Goal: Task Accomplishment & Management: Use online tool/utility

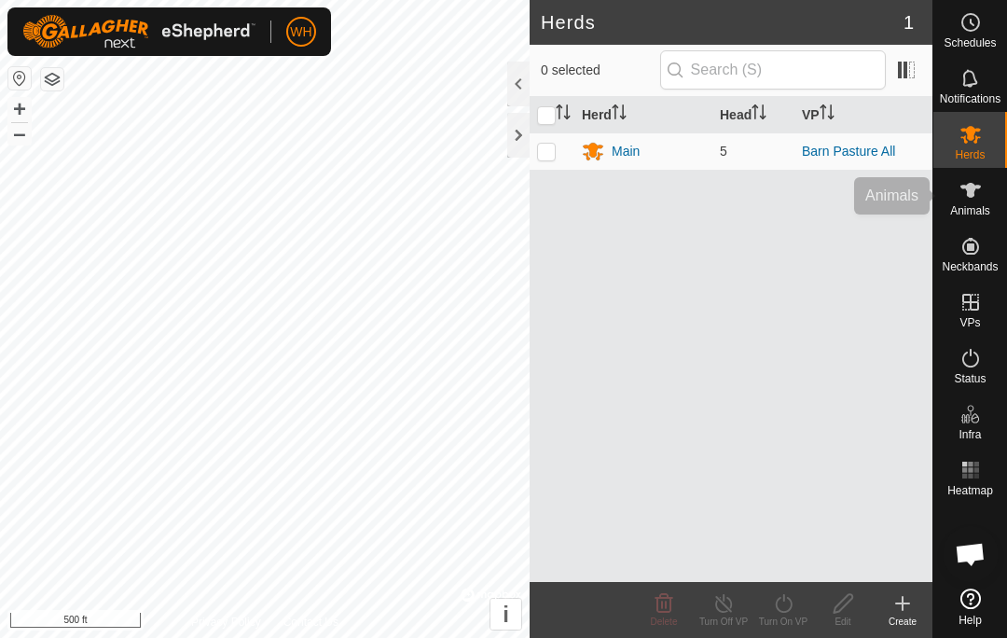
click at [972, 198] on icon at bounding box center [971, 190] width 22 height 22
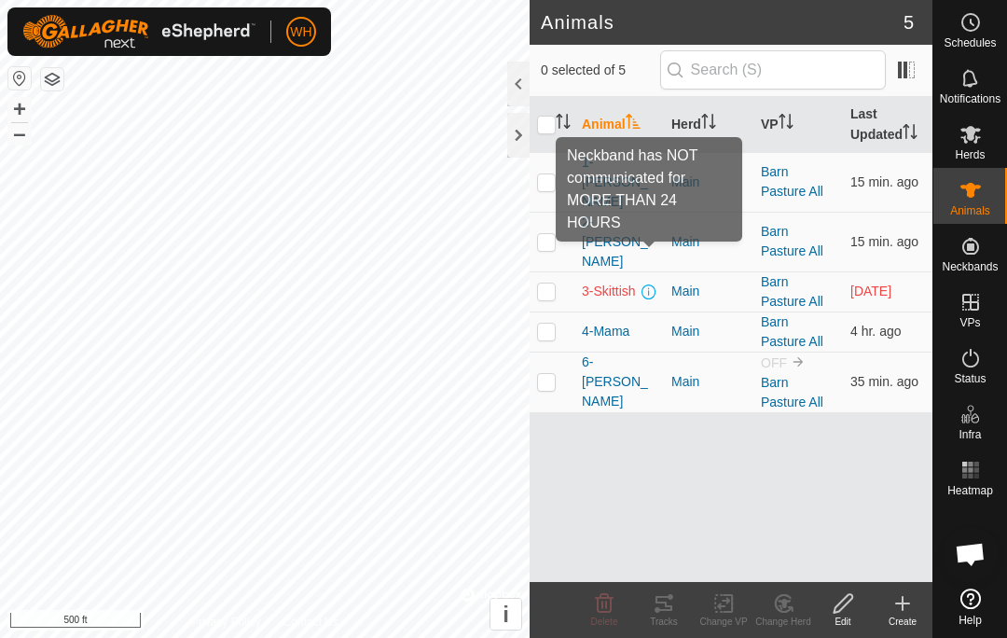
click at [647, 284] on span at bounding box center [649, 291] width 15 height 15
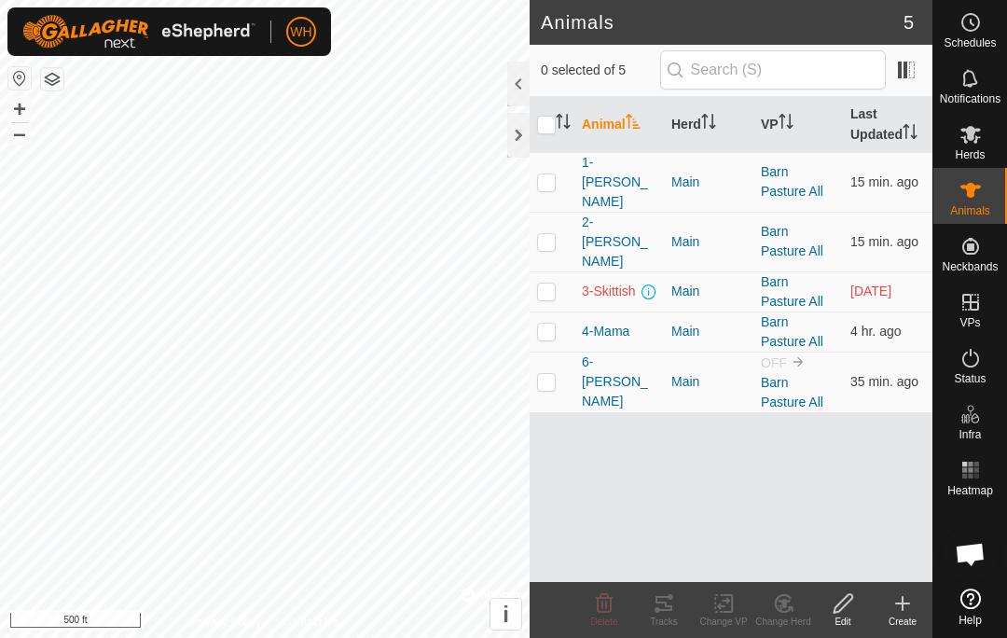
click at [633, 282] on span "3-Skittish" at bounding box center [609, 292] width 54 height 20
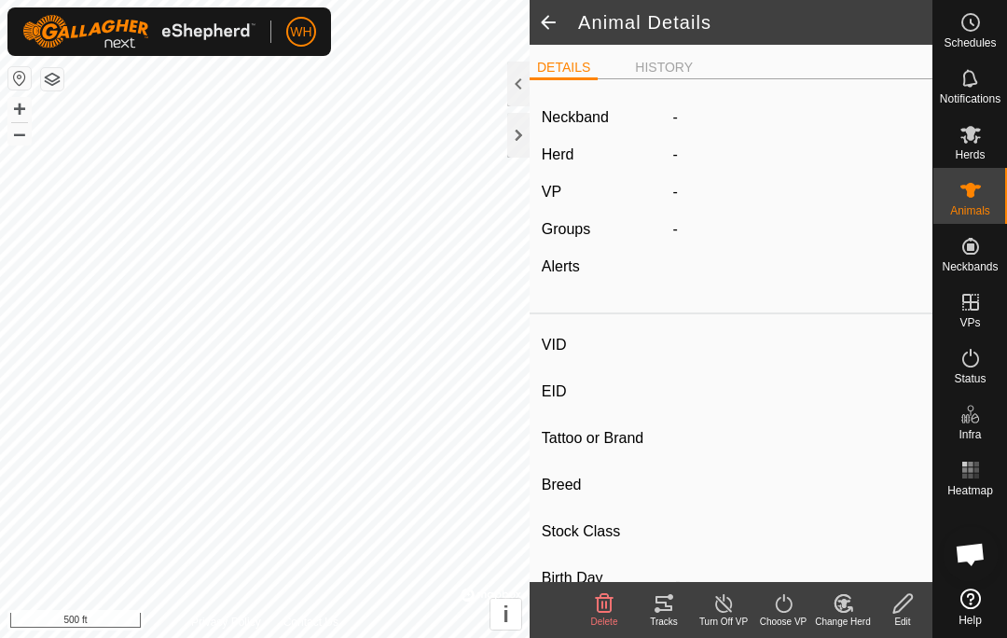
type input "3-Skittish"
type input "-"
type input "T-T"
type input "Dexter x Shorthorn"
type input "-"
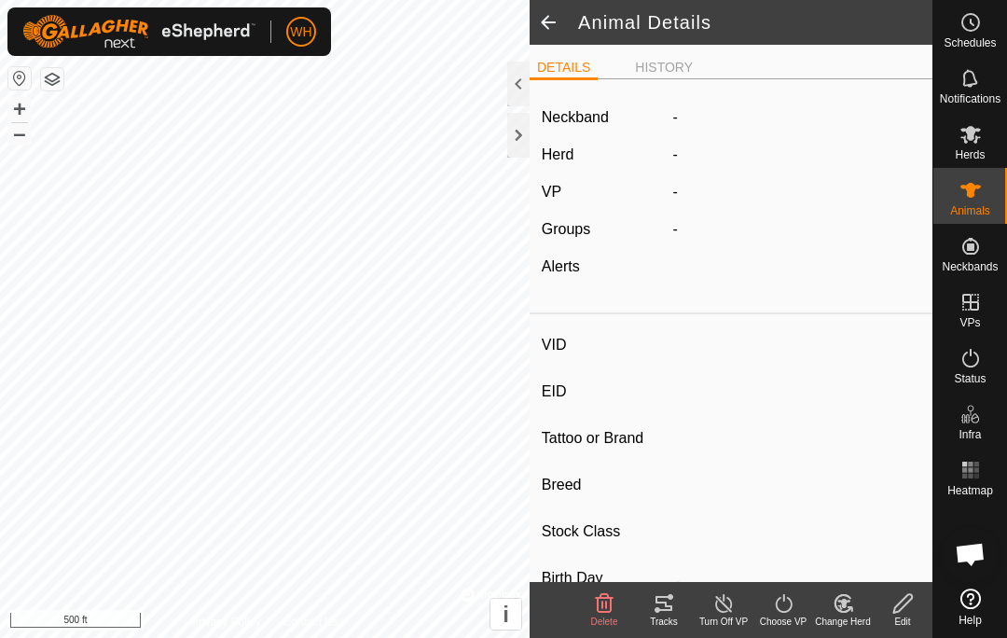
type input "04/2024"
type input "1 year 6 months"
type input "300 kg"
type input "-"
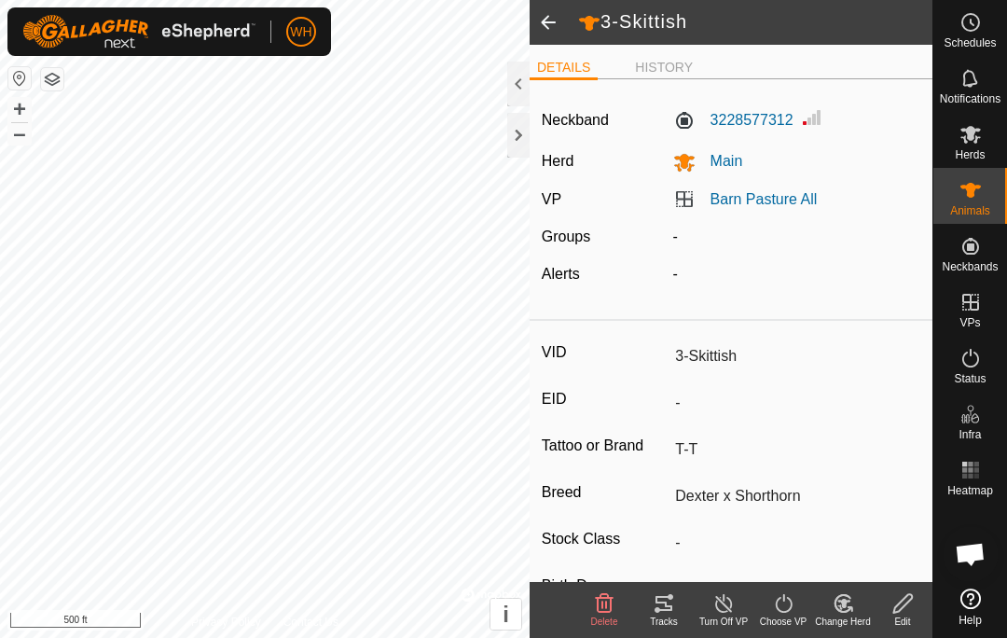
click at [557, 23] on span at bounding box center [548, 22] width 37 height 45
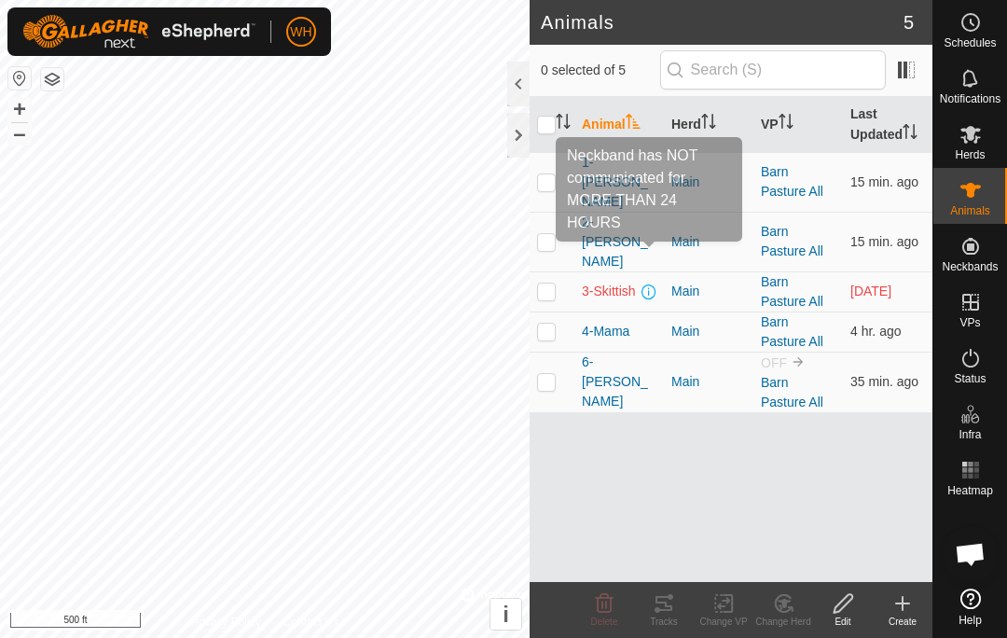
click at [652, 284] on span at bounding box center [649, 291] width 15 height 15
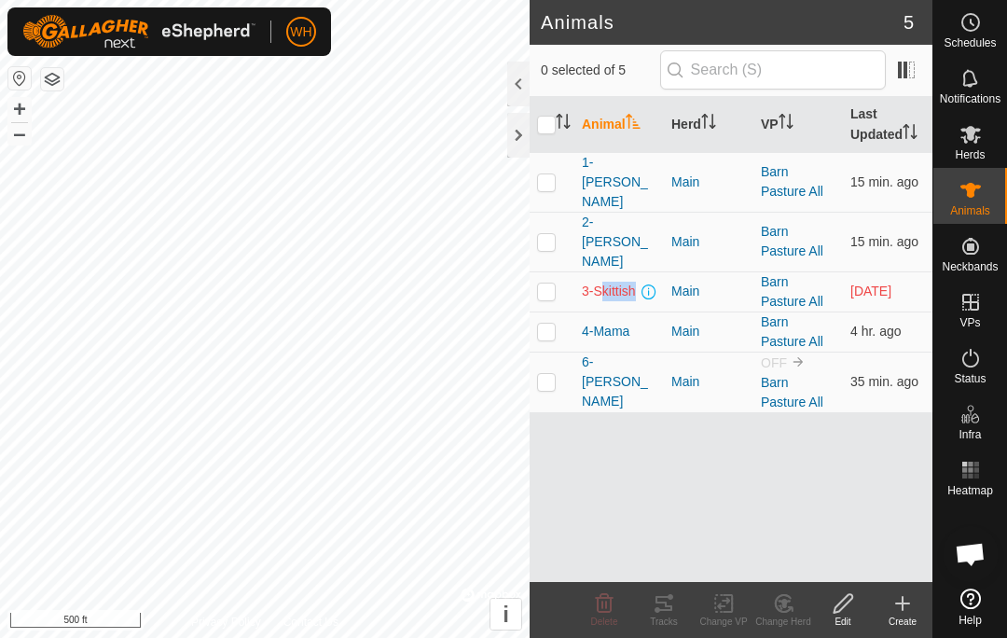
click at [654, 352] on div "6-[PERSON_NAME]" at bounding box center [619, 381] width 75 height 59
click at [635, 442] on div "Animal Herd VP Last Updated 1-Lucy Main Barn Pasture All 15 min. ago 2-[PERSON_…" at bounding box center [731, 339] width 403 height 485
click at [661, 271] on td "3-Skittish" at bounding box center [619, 291] width 90 height 40
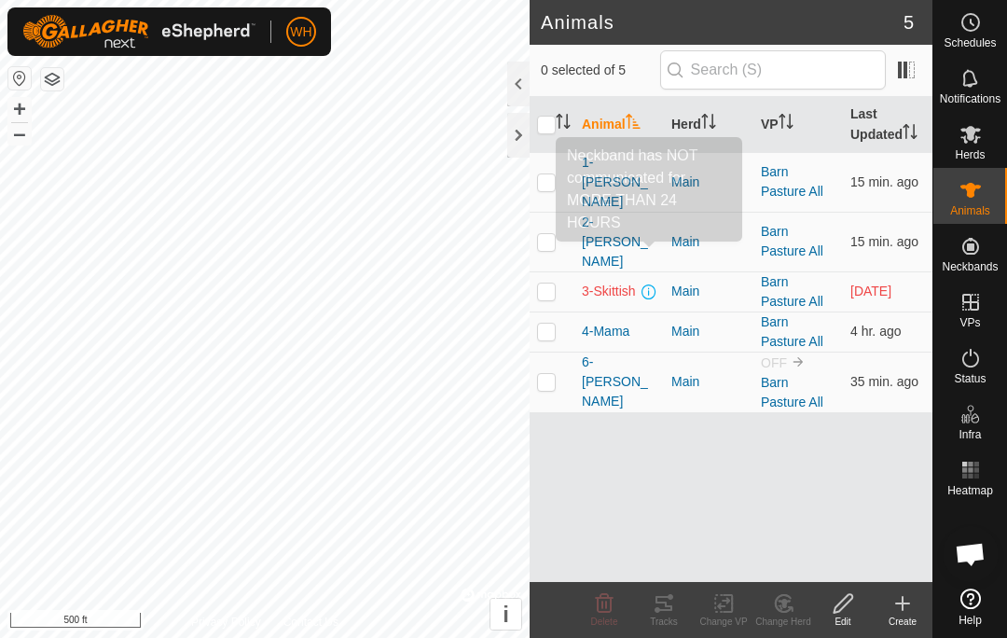
click at [653, 284] on span at bounding box center [649, 291] width 15 height 15
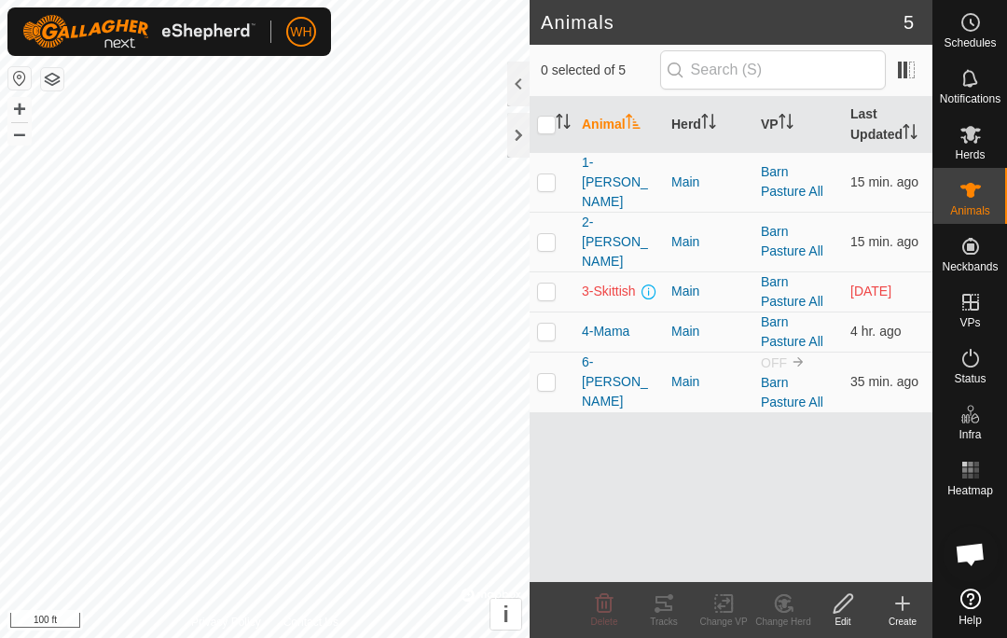
click at [872, 283] on span "[DATE]" at bounding box center [870, 290] width 41 height 15
click at [608, 282] on span "3-Skittish" at bounding box center [609, 292] width 54 height 20
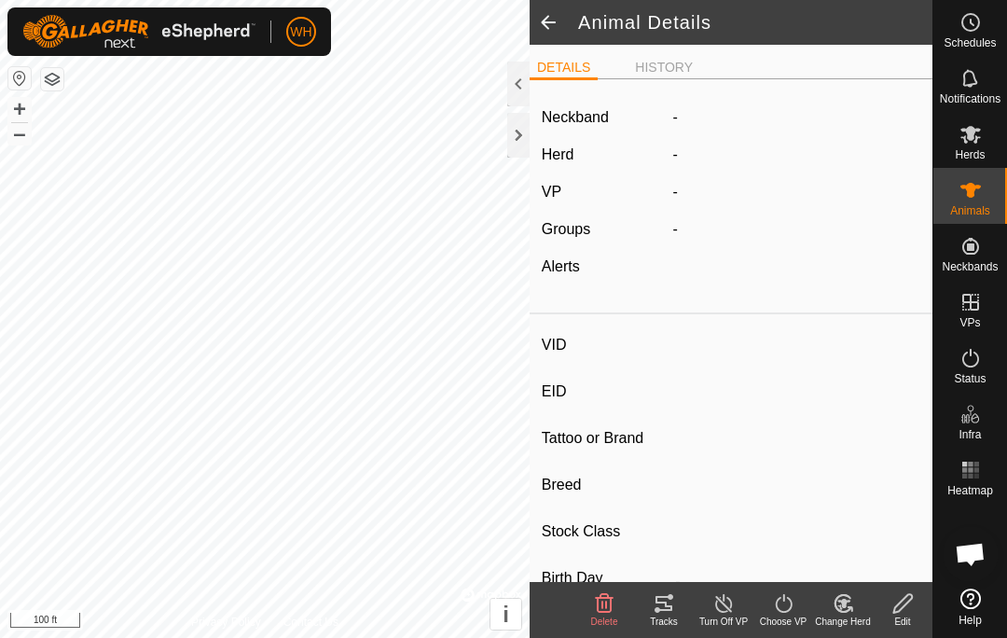
type input "3-Skittish"
type input "-"
type input "T-T"
type input "Dexter x Shorthorn"
type input "-"
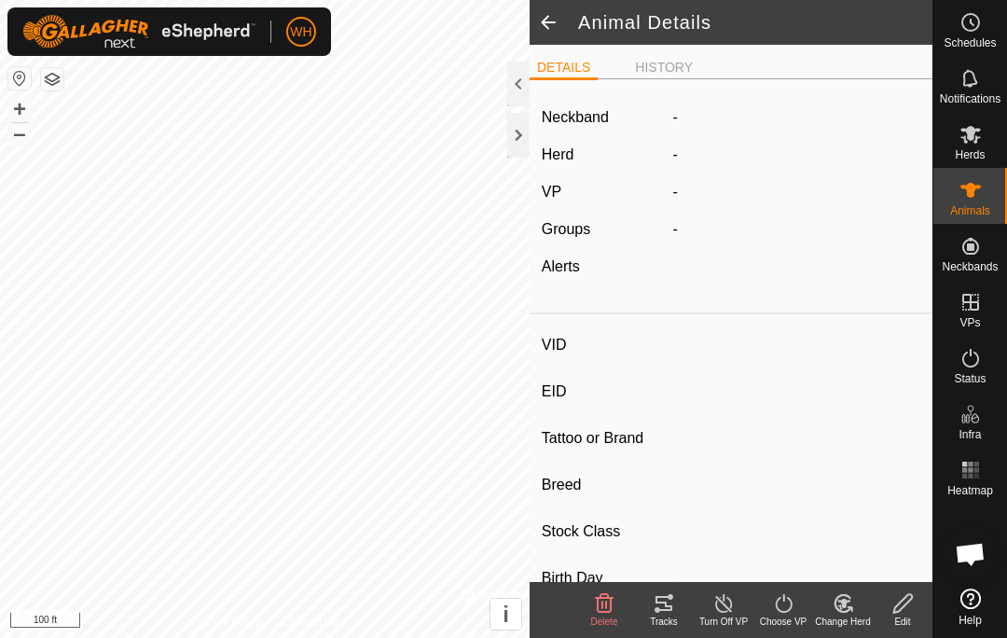
type input "04/2024"
type input "1 year 6 months"
type input "300 kg"
type input "-"
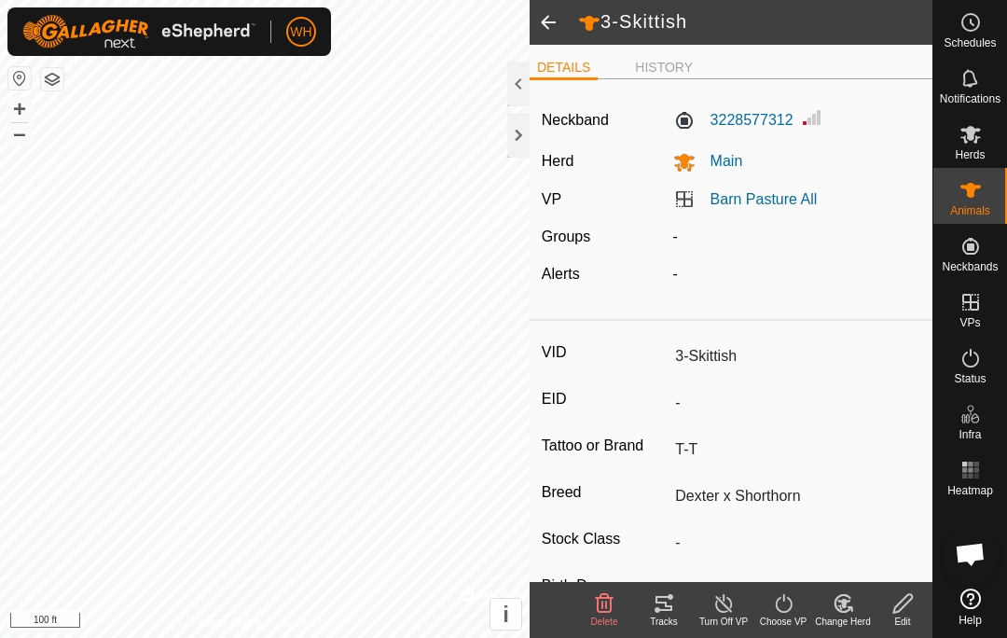
type input "-"
type input "1-[PERSON_NAME]"
type input "-"
type input "T-T"
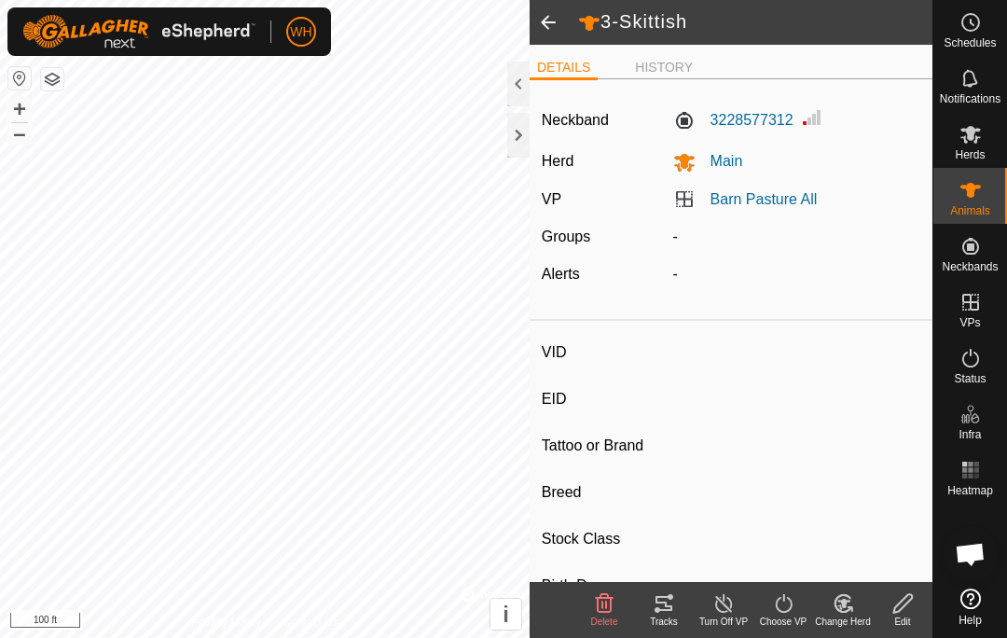
type input "Shorthorn x Dexter"
type input "-"
type input "04/2024"
type input "1 year 6 months"
type input "Empty"
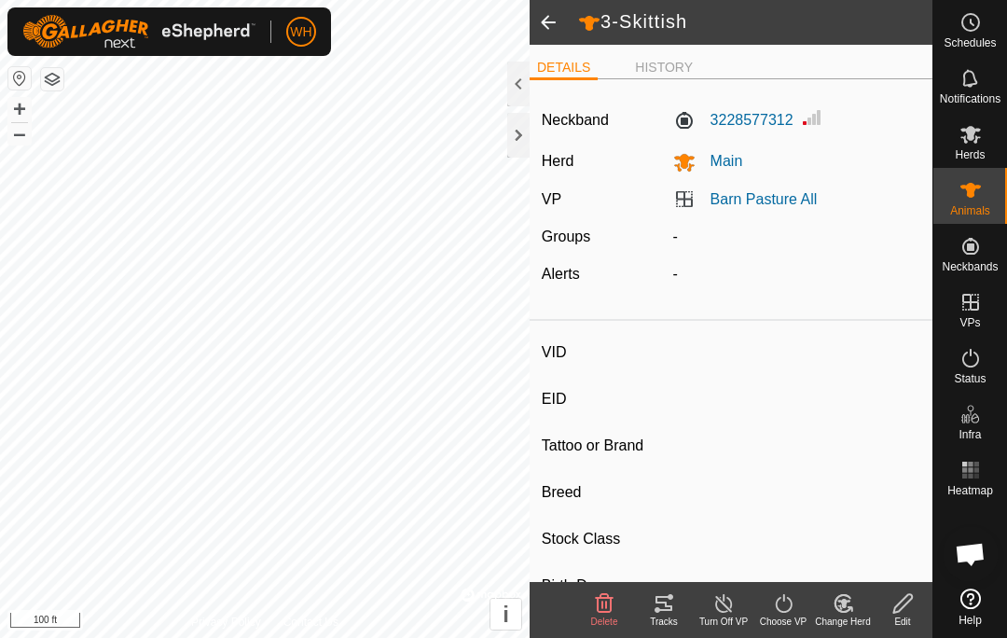
type input "300 kg"
type input "-"
type input "4-Mama"
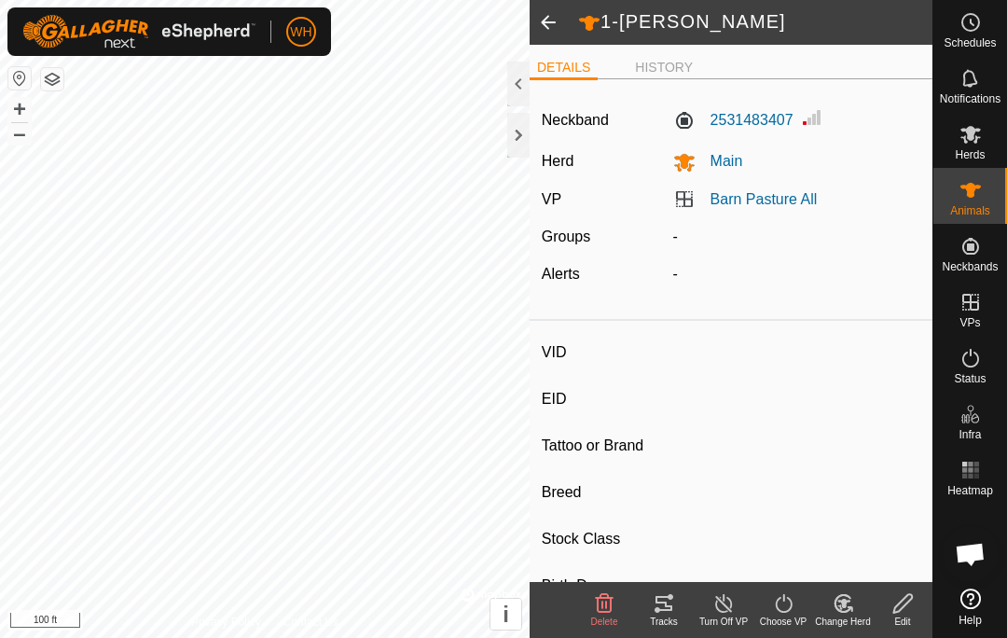
type input "-"
type input "T-T"
type input "[PERSON_NAME]"
type input "-"
type input "04/2022"
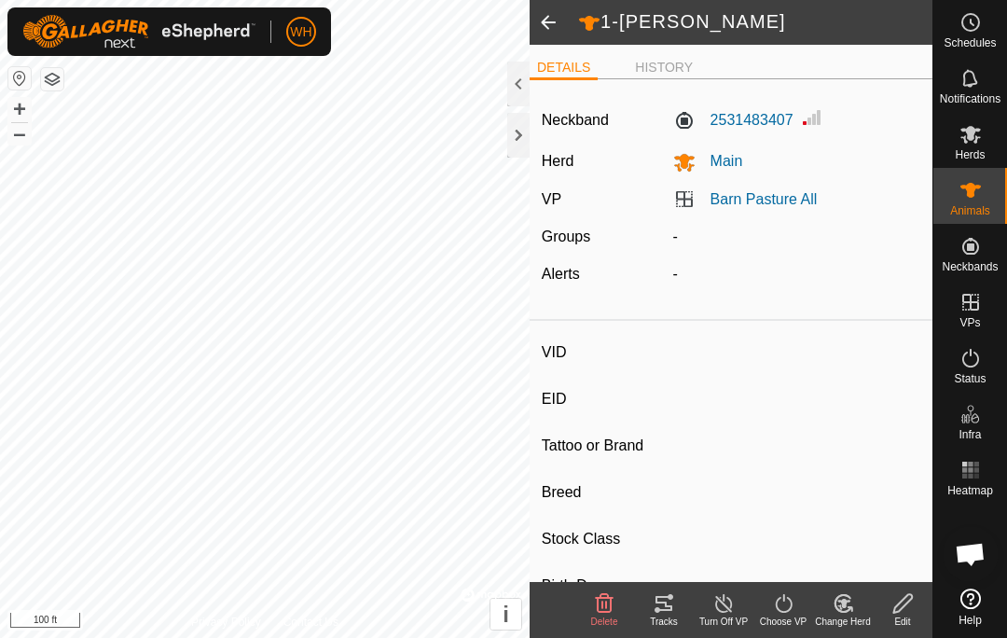
type input "3 years 6 months"
type input "-"
type input "300 kg"
type input "-"
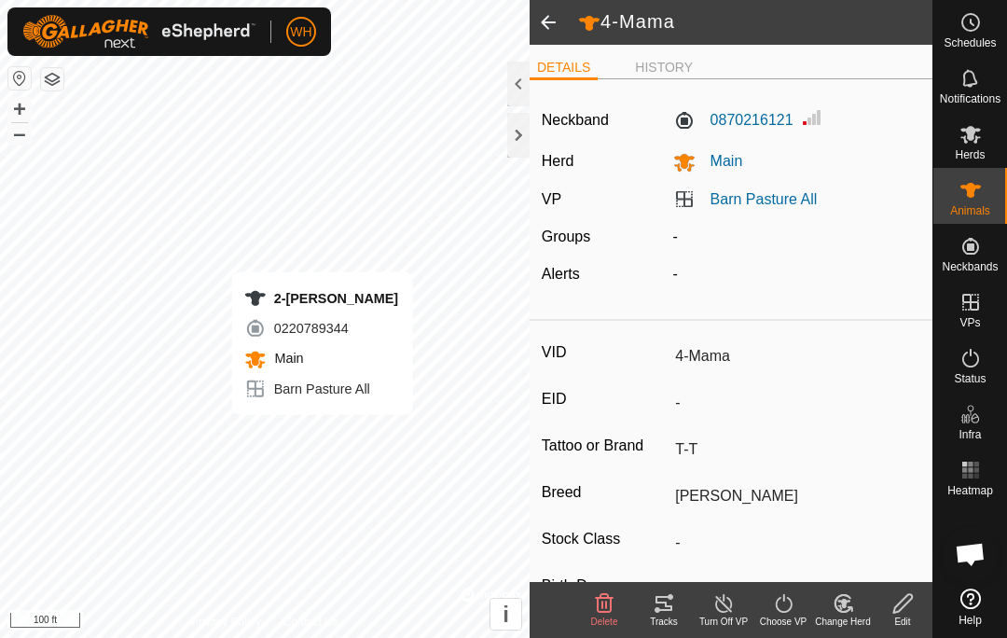
type input "-"
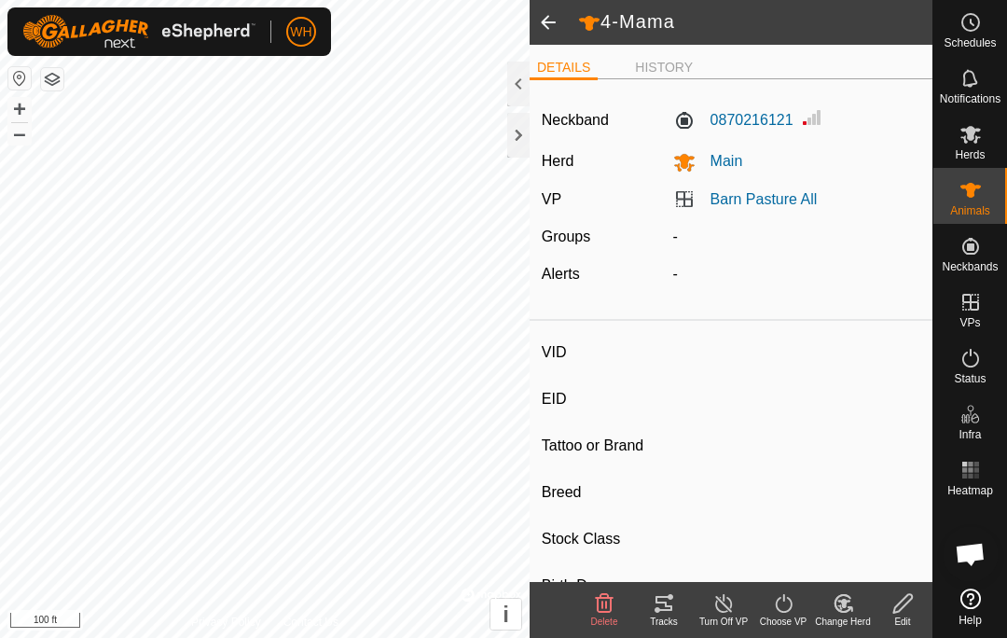
type input "2-[PERSON_NAME]"
type input "-"
type input "T-T"
type input "Shorthorn x Dexter"
type input "-"
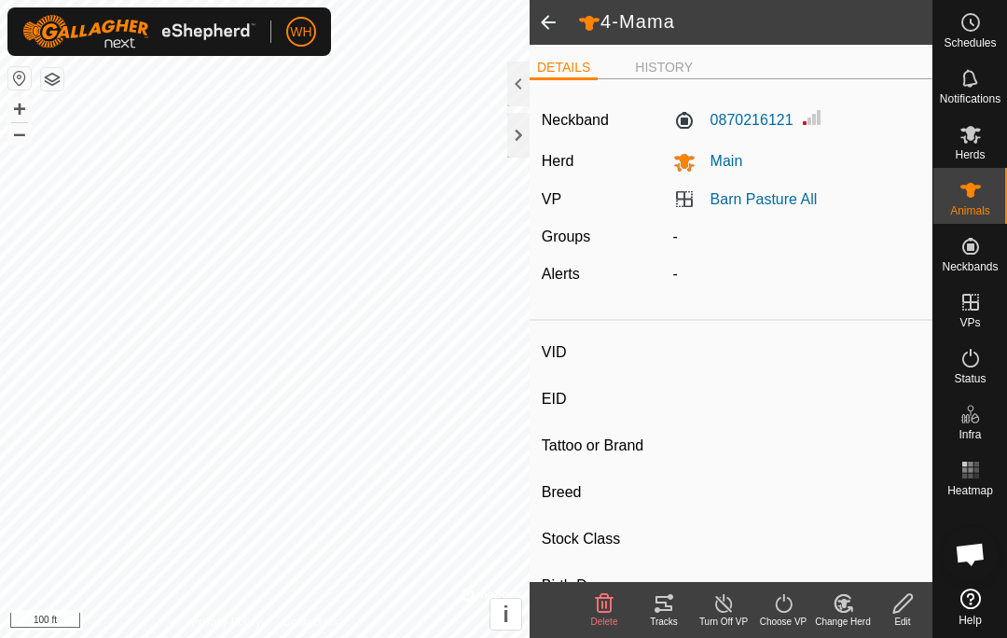
type input "04/2024"
type input "1 year 6 months"
type input "300 kg"
type input "-"
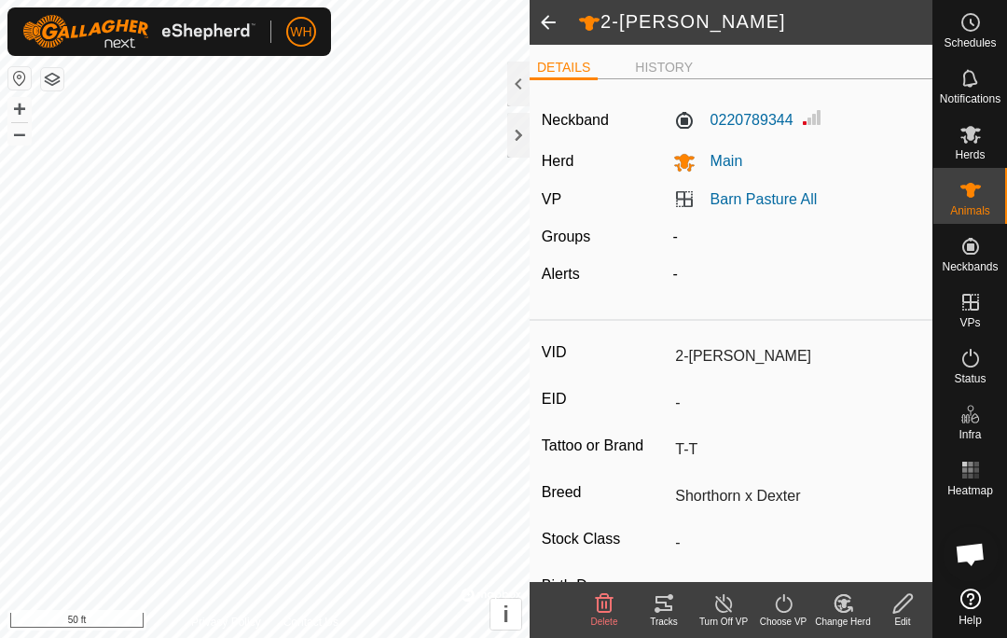
type input "-"
type input "6-[PERSON_NAME]"
type input "-"
type input "T-T"
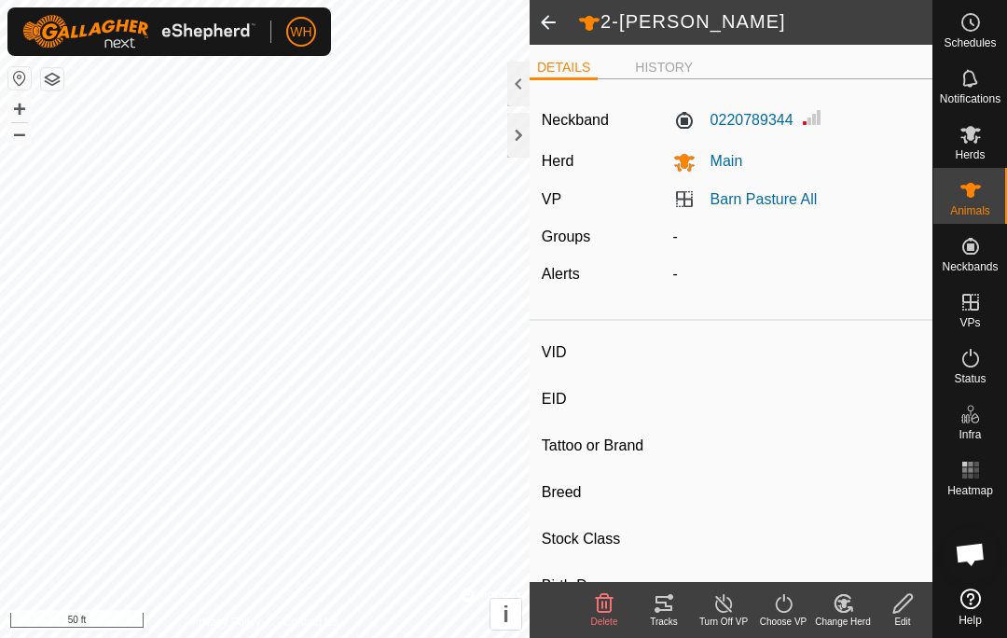
type input "Hereford"
type input "-"
type input "04/2021"
type input "4 years 6 months"
type input "Pregnant"
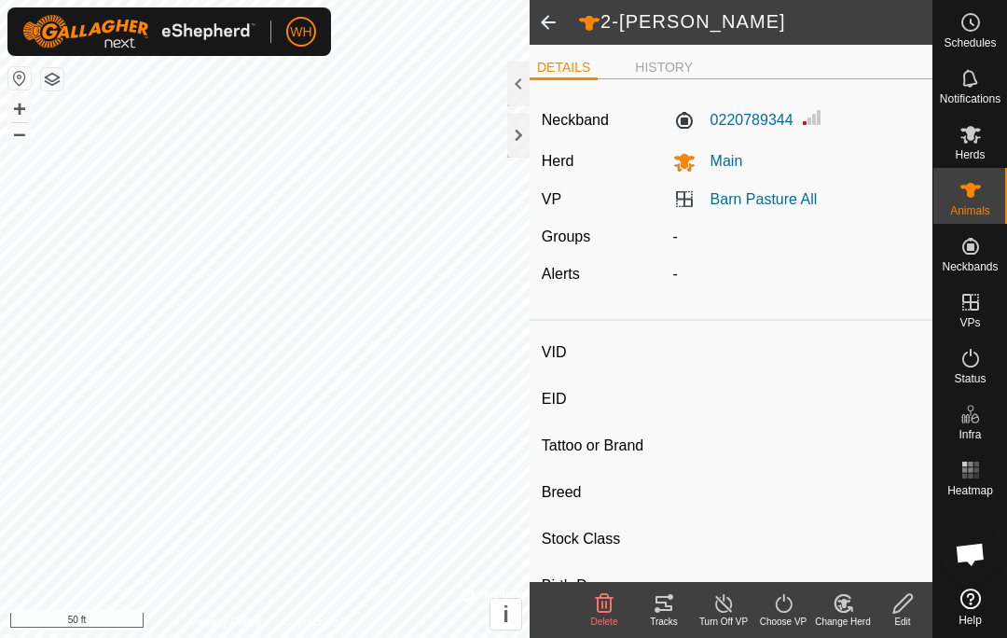
type input "0 kg"
type input "-"
click at [954, 184] on es-animals-svg-icon at bounding box center [971, 190] width 34 height 30
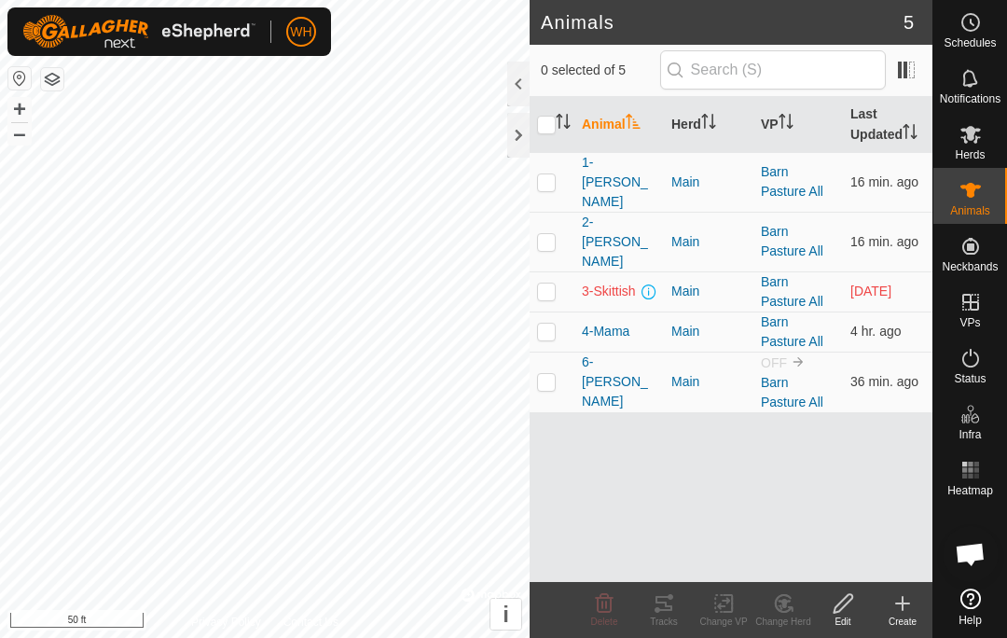
click at [772, 375] on link "Barn Pasture All" at bounding box center [792, 392] width 62 height 35
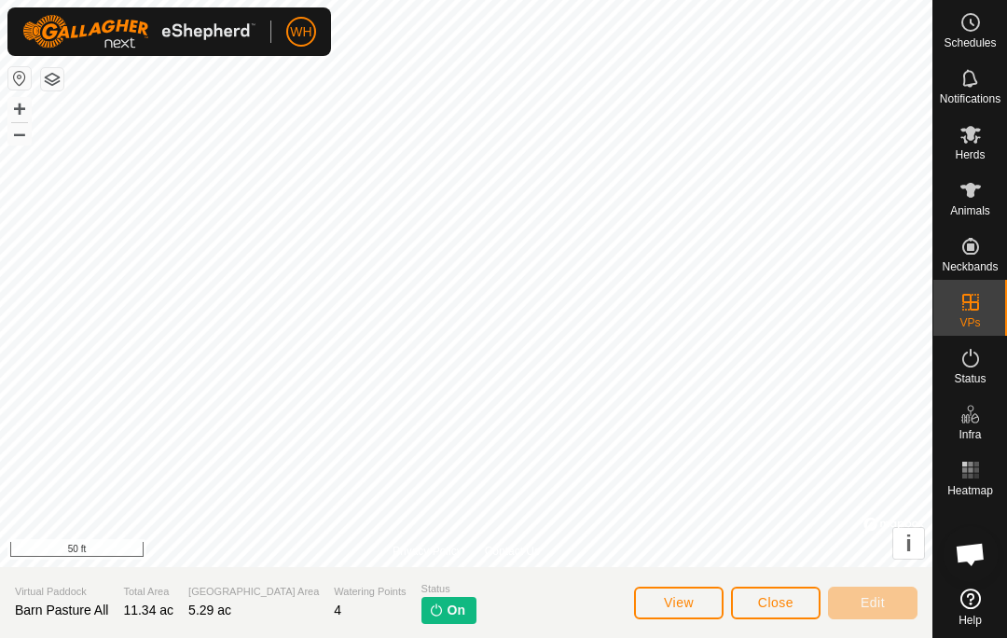
click at [448, 609] on span "On" at bounding box center [457, 611] width 18 height 20
click at [781, 597] on span "Close" at bounding box center [775, 602] width 35 height 15
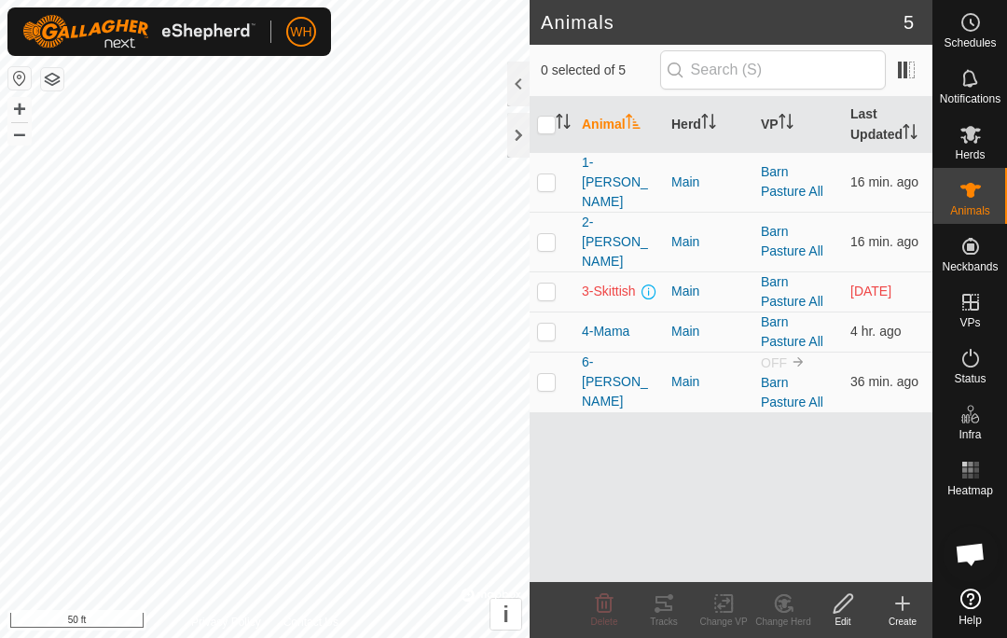
click at [613, 322] on span "4-Mama" at bounding box center [606, 332] width 48 height 20
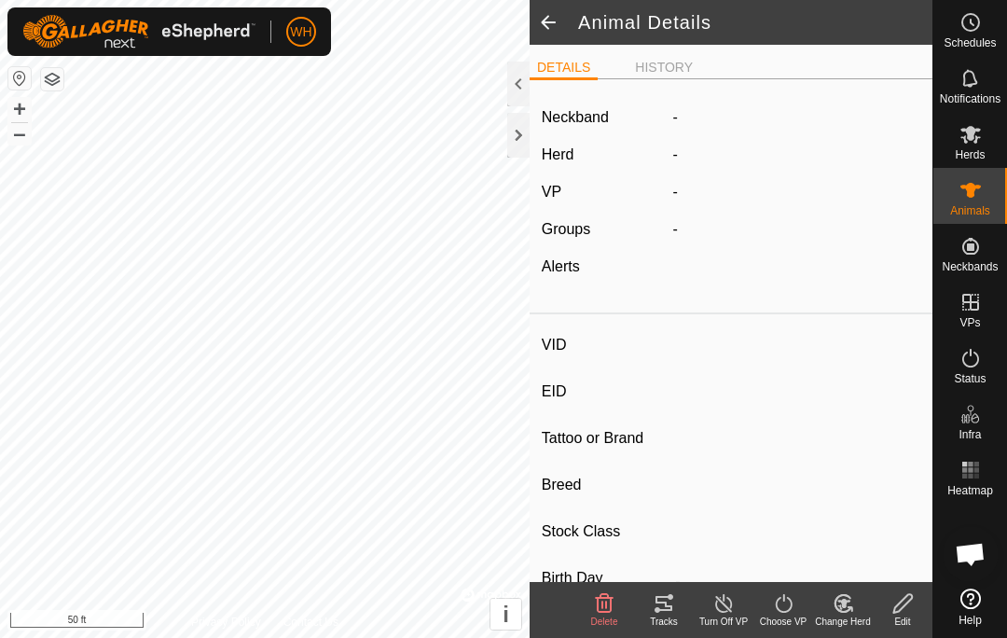
type input "4-Mama"
type input "-"
type input "T-T"
type input "[PERSON_NAME]"
type input "-"
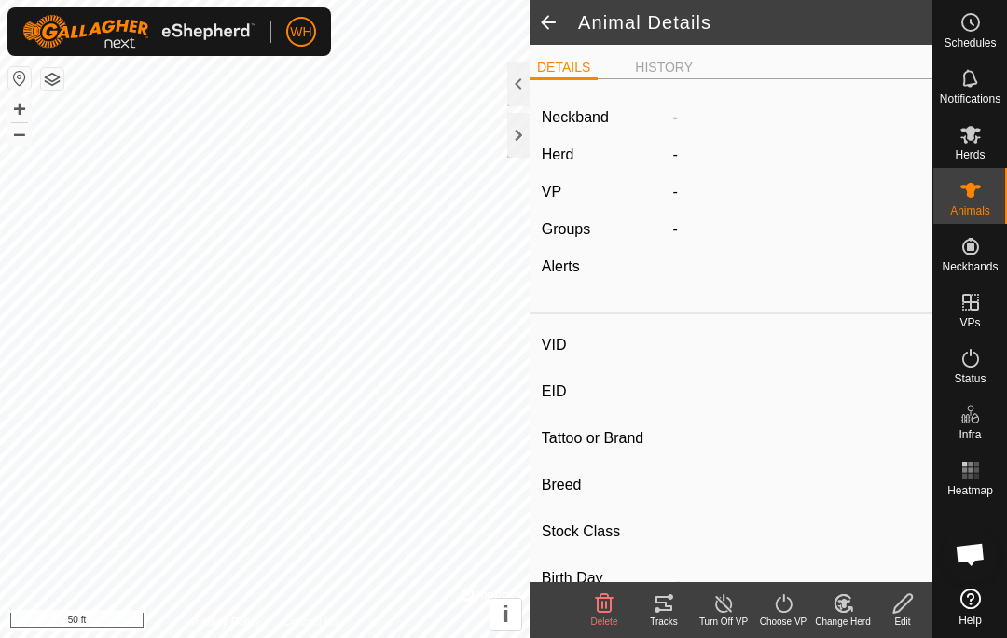
type input "04/2022"
type input "3 years 6 months"
type input "300 kg"
type input "-"
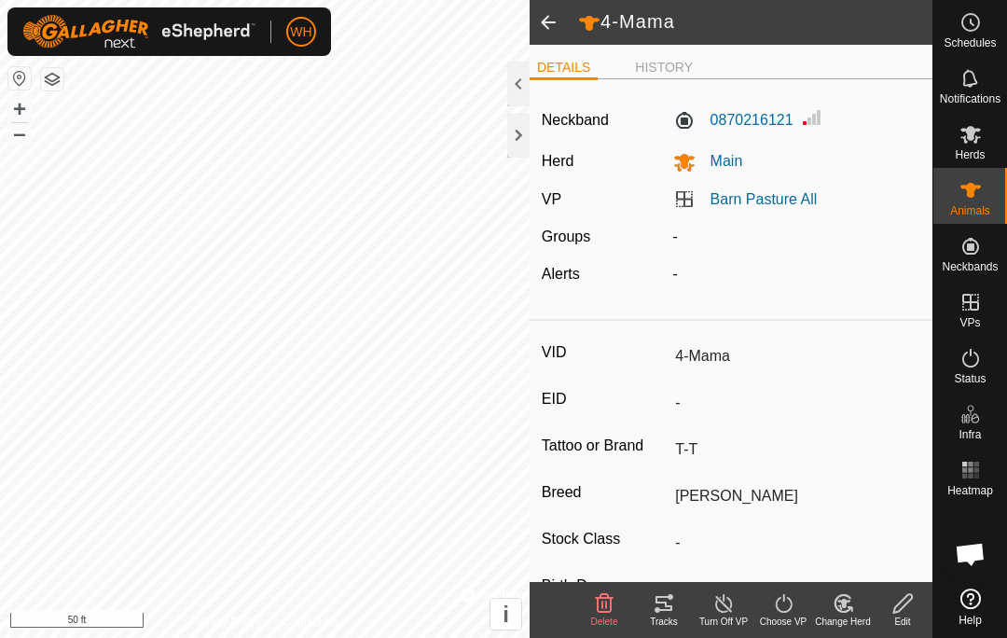
click at [651, 620] on div "Tracks" at bounding box center [664, 621] width 60 height 14
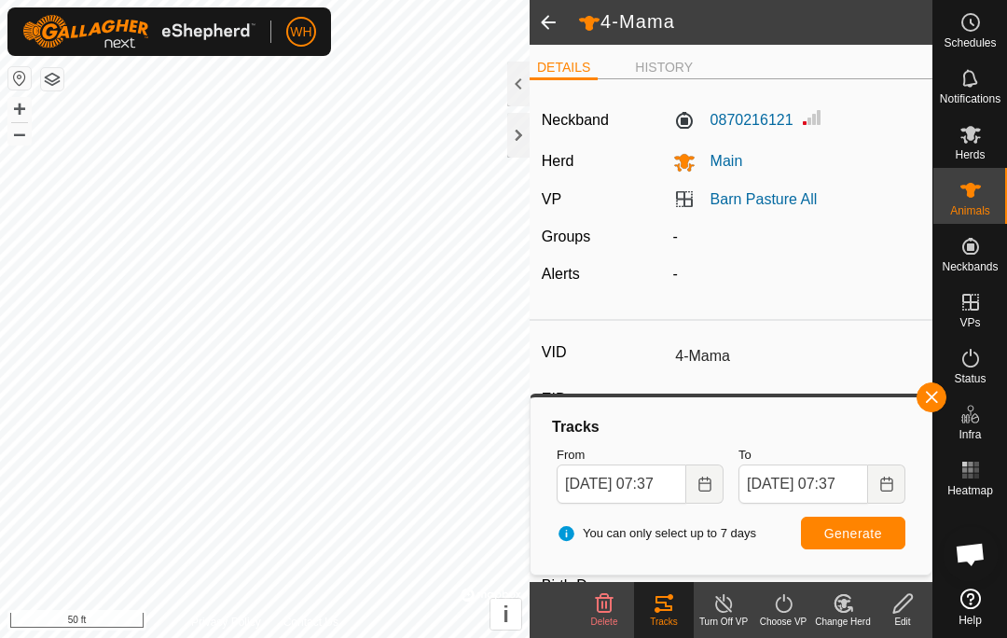
click at [863, 529] on span "Generate" at bounding box center [853, 533] width 58 height 15
click at [933, 389] on button "button" at bounding box center [932, 397] width 30 height 30
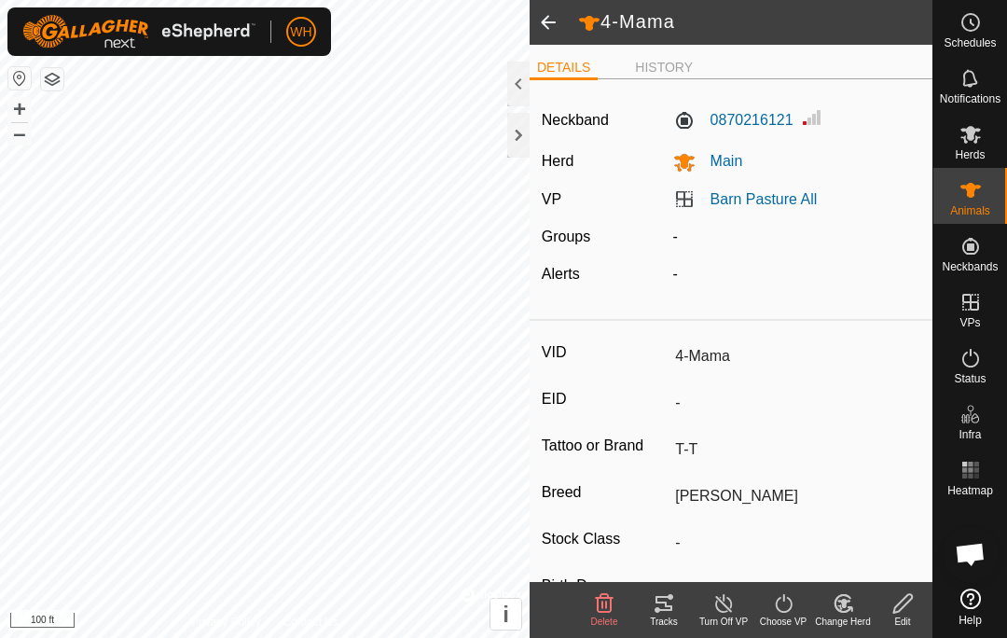
type input "-"
type input "3-Skittish"
type input "-"
type input "T-T"
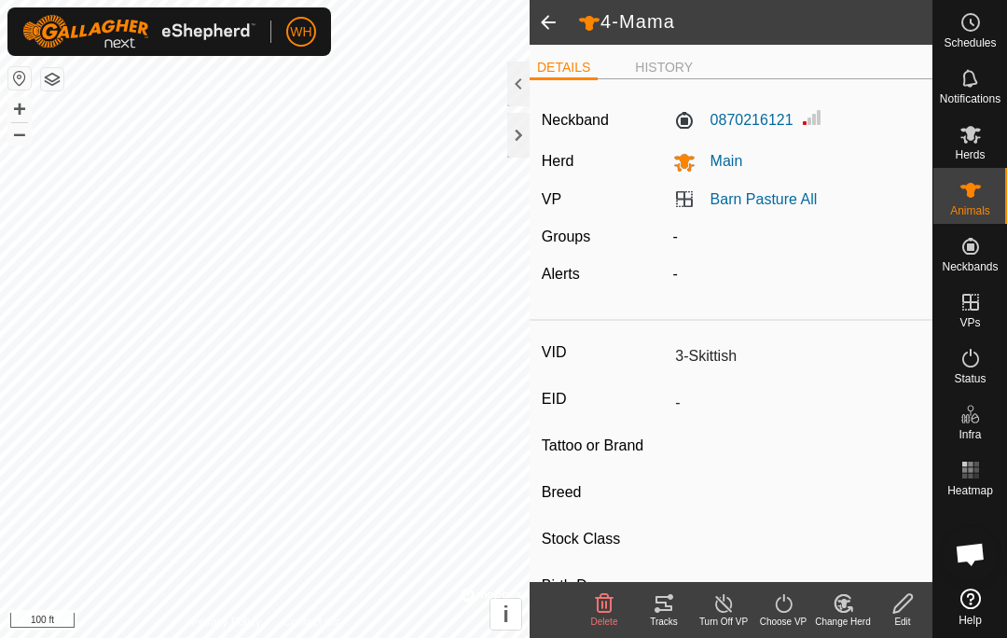
type input "Dexter x Shorthorn"
type input "-"
type input "04/2024"
type input "1 year 6 months"
type input "300 kg"
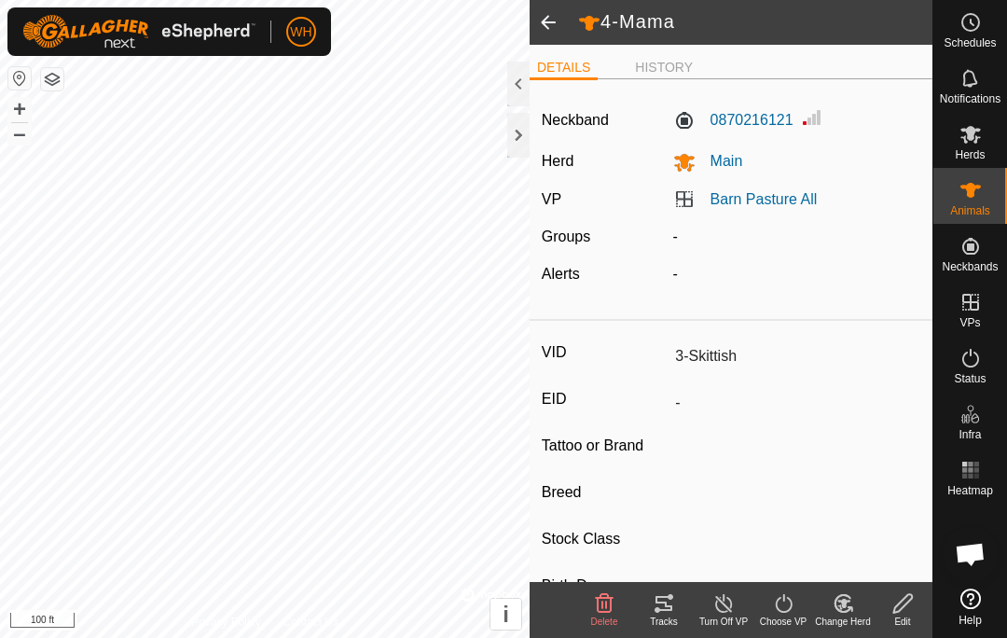
type input "-"
click at [662, 625] on div "Tracks" at bounding box center [664, 621] width 60 height 14
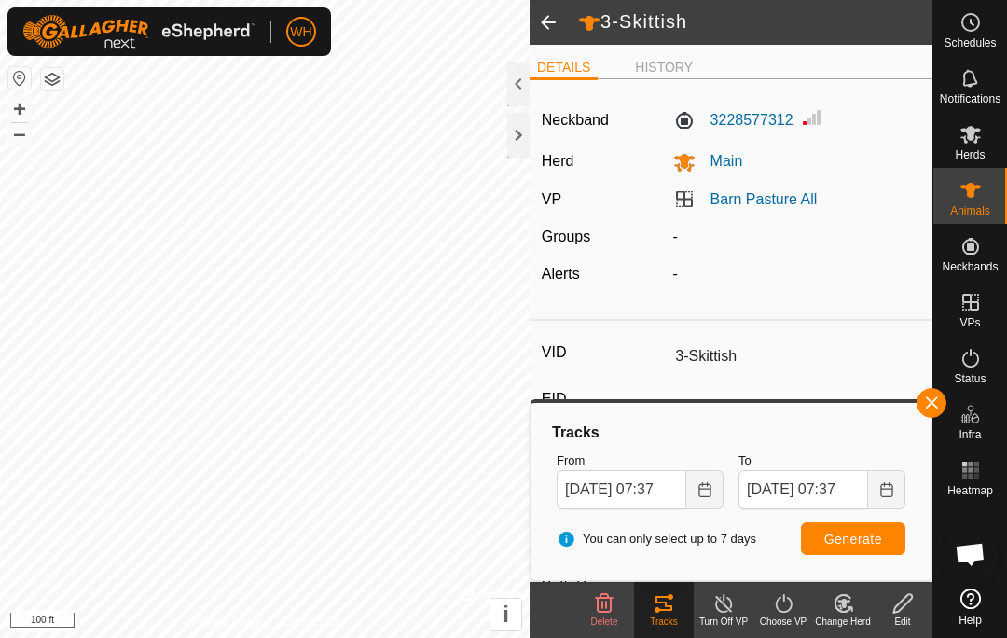
click at [854, 535] on span "Generate" at bounding box center [853, 539] width 58 height 15
type input "-"
type input "1-[PERSON_NAME]"
type input "-"
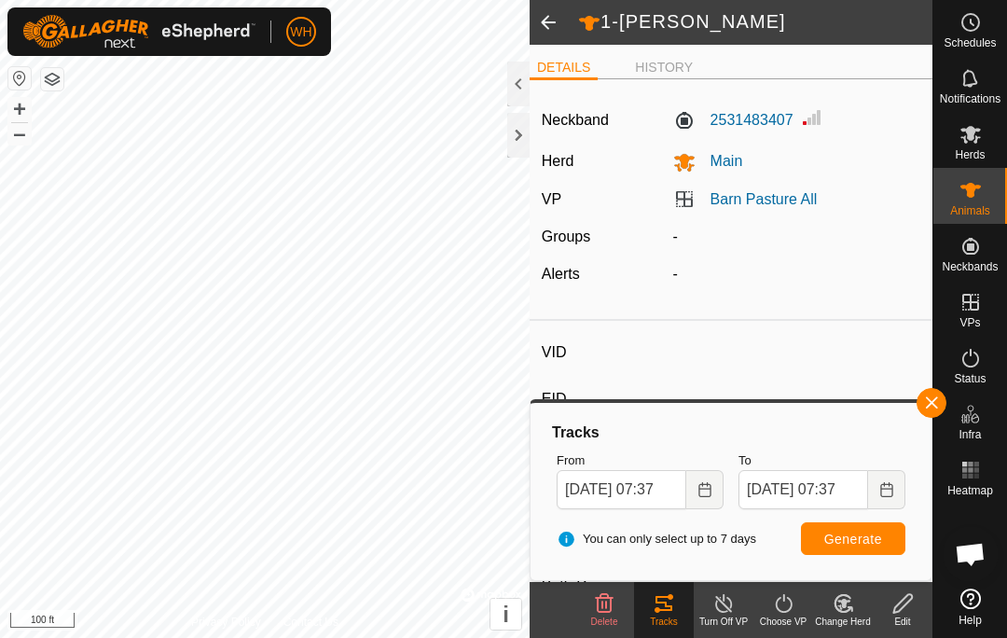
type input "T-T"
type input "Shorthorn x Dexter"
type input "-"
type input "04/2024"
type input "1 year 6 months"
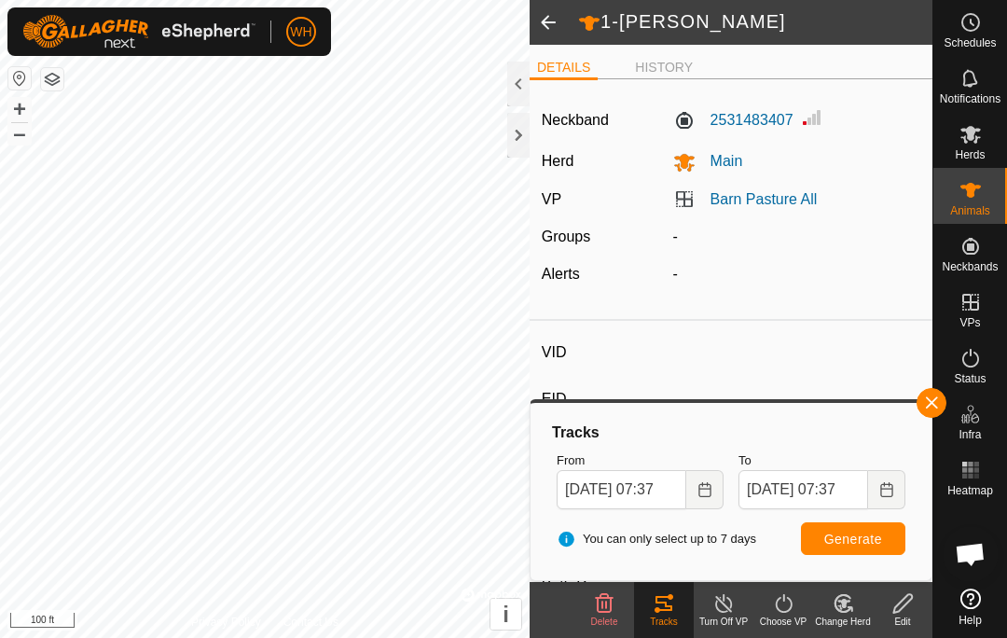
type input "Empty"
type input "300 kg"
type input "-"
click at [853, 532] on span "Generate" at bounding box center [853, 539] width 58 height 15
click at [877, 537] on span "Generate" at bounding box center [853, 539] width 58 height 15
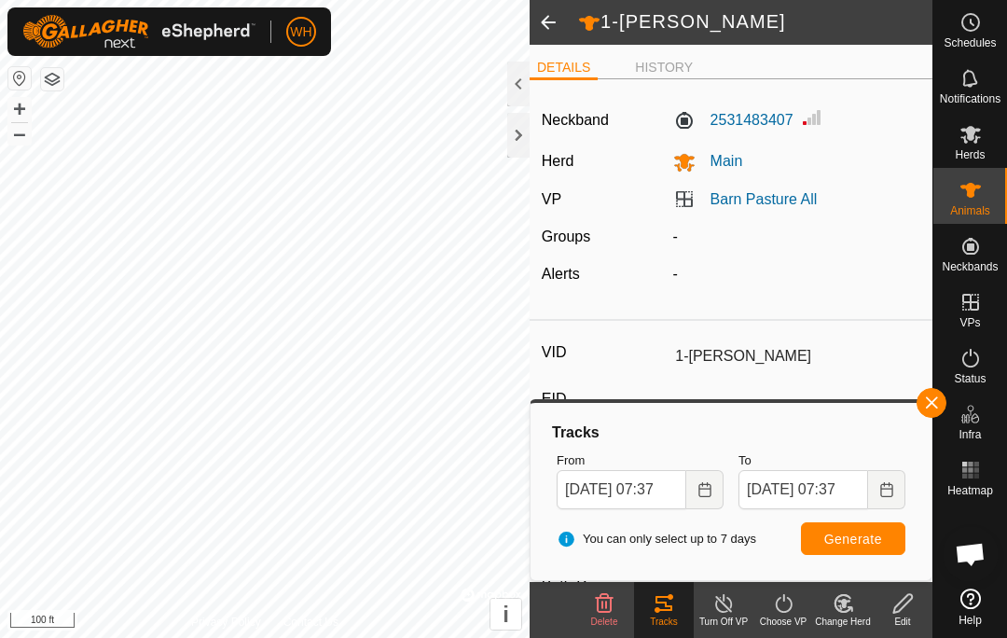
click at [928, 402] on span "button" at bounding box center [931, 402] width 15 height 15
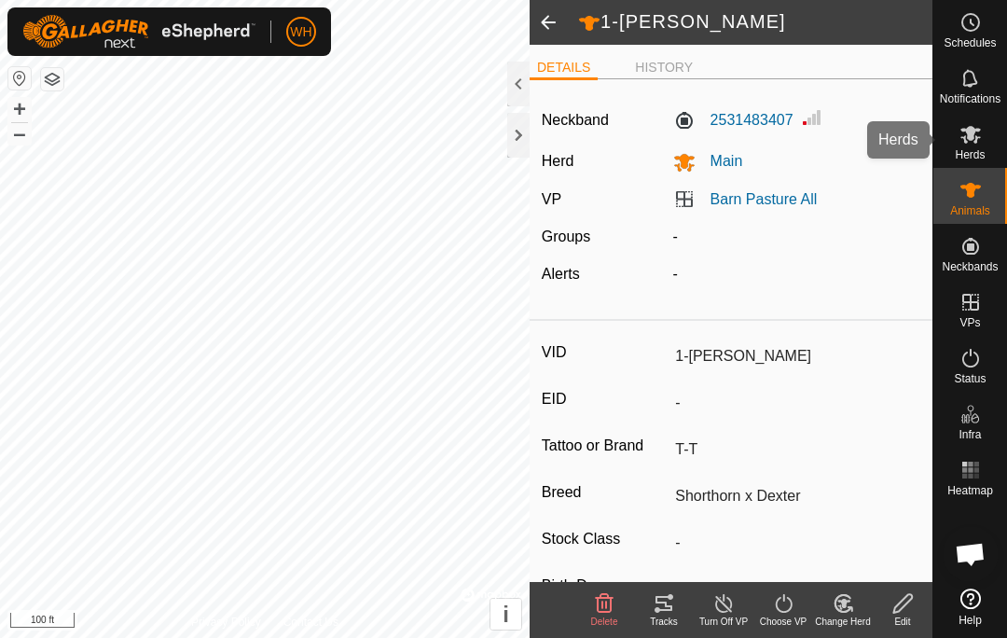
click at [973, 140] on icon at bounding box center [971, 134] width 22 height 22
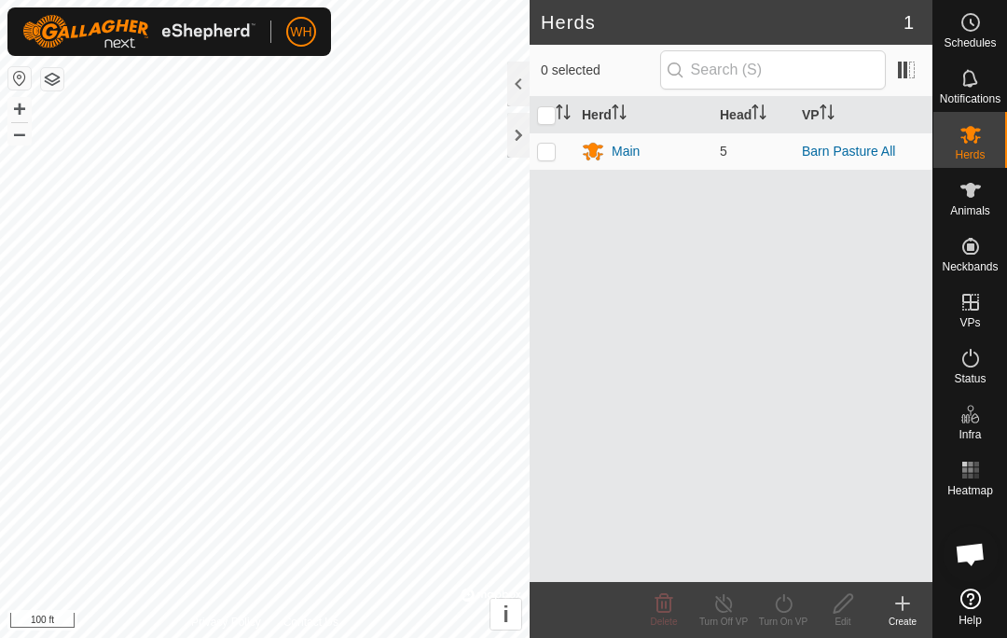
click at [627, 155] on div "Main" at bounding box center [626, 152] width 28 height 20
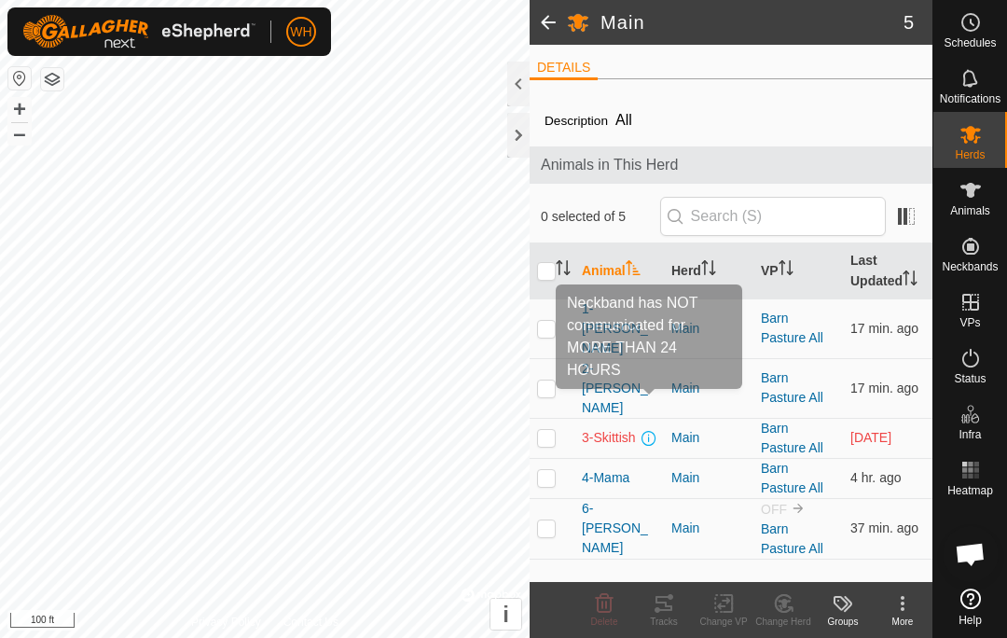
click at [649, 431] on span at bounding box center [649, 438] width 15 height 15
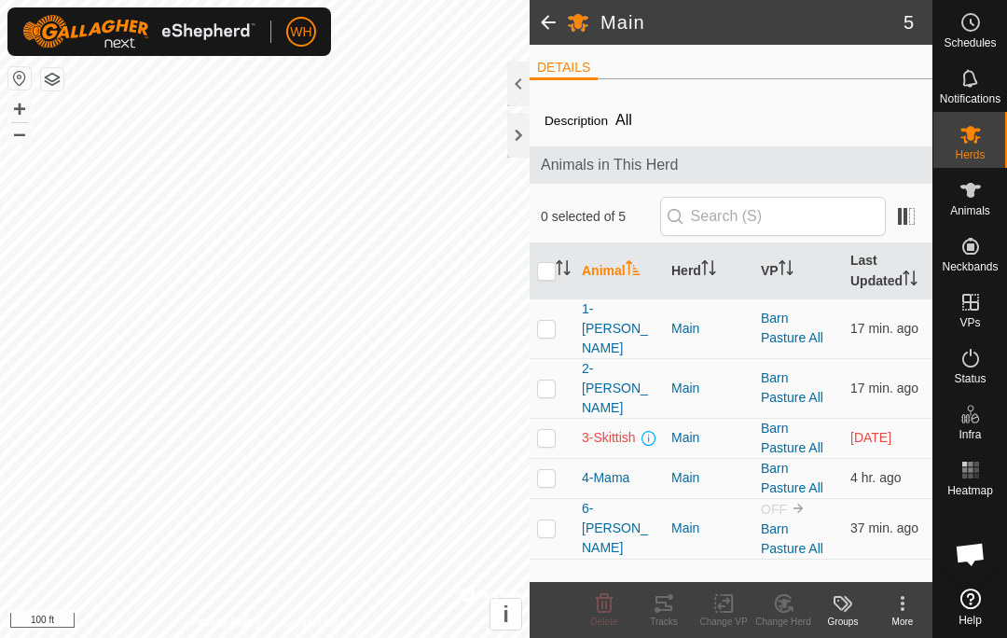
click at [655, 431] on span at bounding box center [649, 438] width 15 height 15
click at [642, 431] on span at bounding box center [649, 438] width 15 height 15
click at [651, 431] on span at bounding box center [649, 438] width 15 height 15
click at [656, 431] on span at bounding box center [649, 438] width 15 height 15
click at [652, 431] on span at bounding box center [649, 438] width 15 height 15
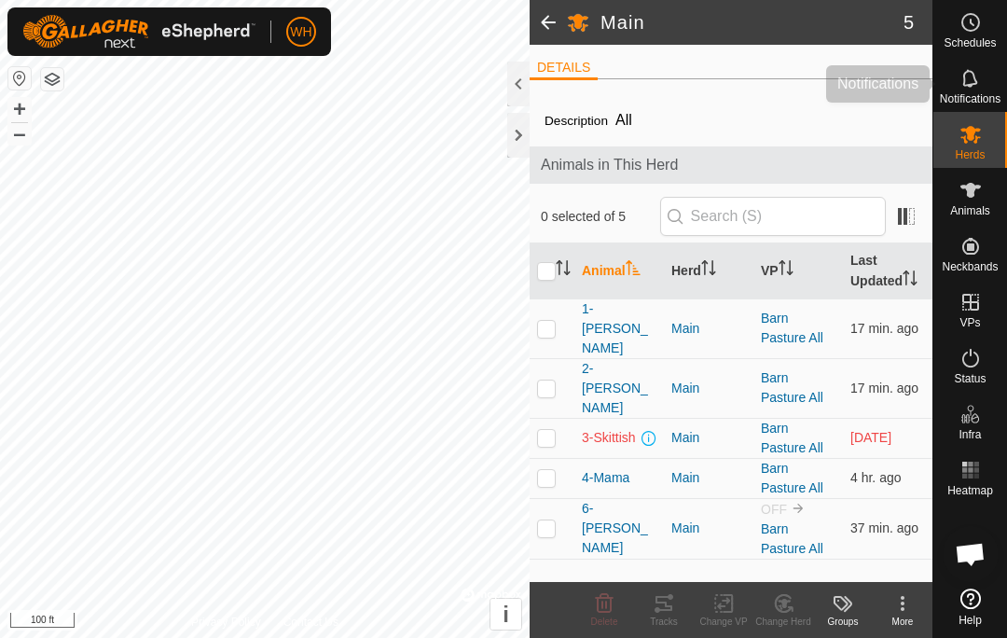
click at [974, 85] on icon at bounding box center [971, 78] width 22 height 22
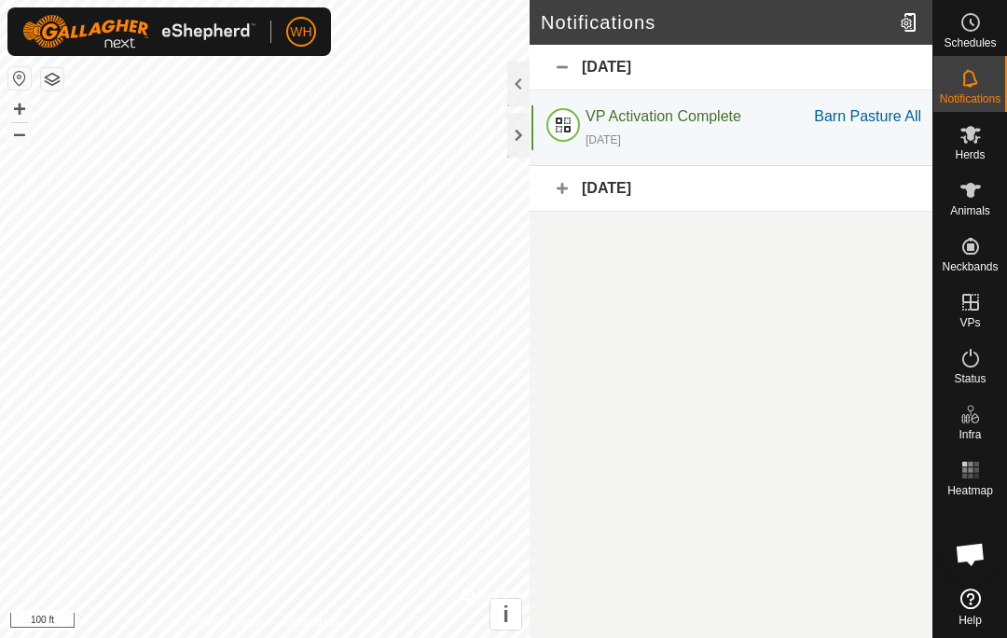
click at [637, 119] on span "VP Activation Complete" at bounding box center [664, 116] width 156 height 16
click at [964, 143] on icon at bounding box center [970, 135] width 21 height 18
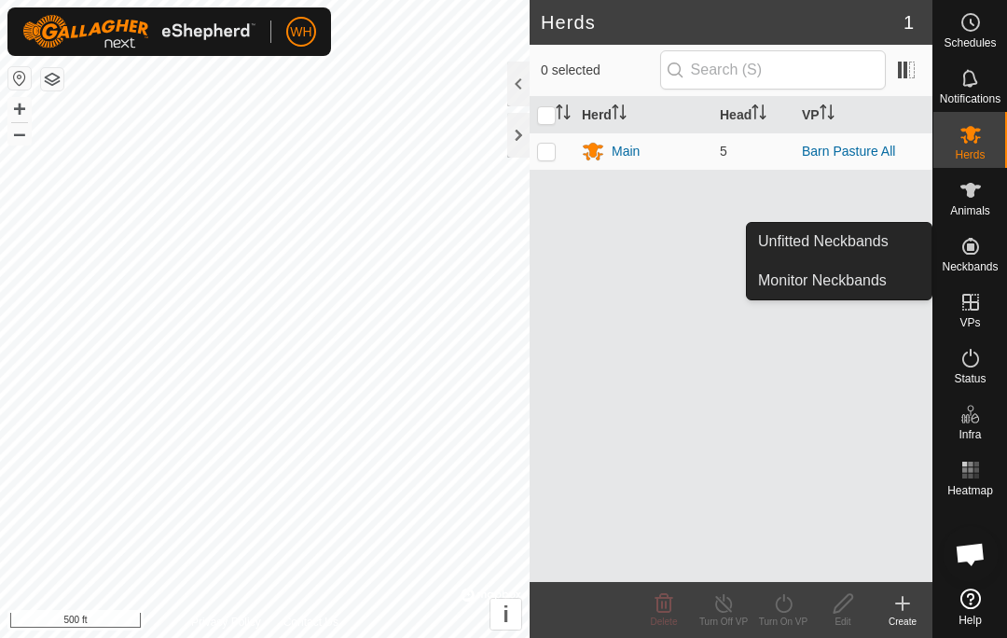
click at [973, 255] on icon at bounding box center [971, 246] width 22 height 22
click at [869, 245] on span "Unfitted Neckbands" at bounding box center [823, 241] width 131 height 22
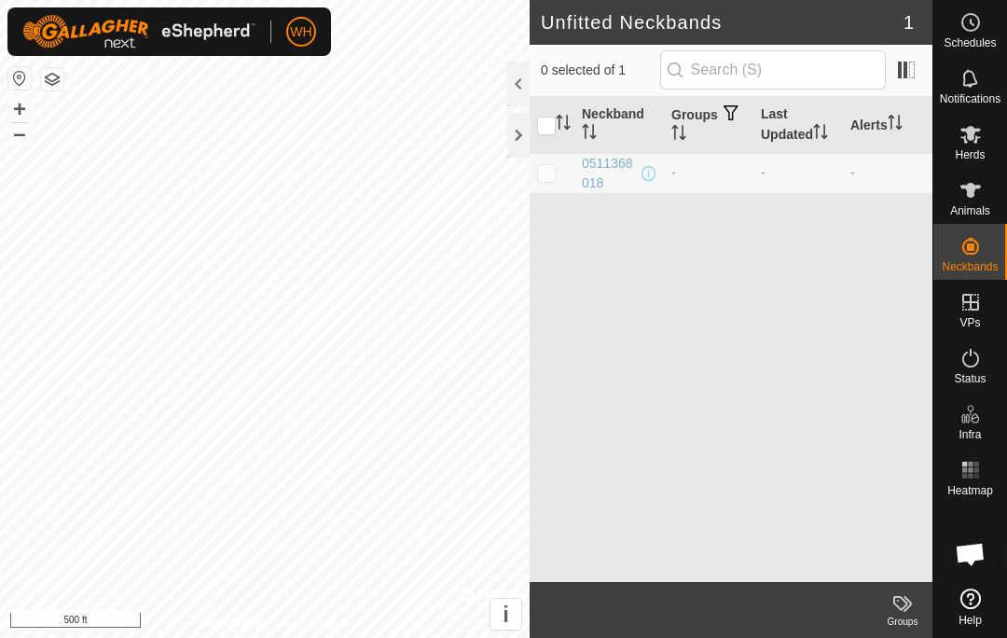
click at [611, 173] on div "0511368018" at bounding box center [610, 173] width 56 height 39
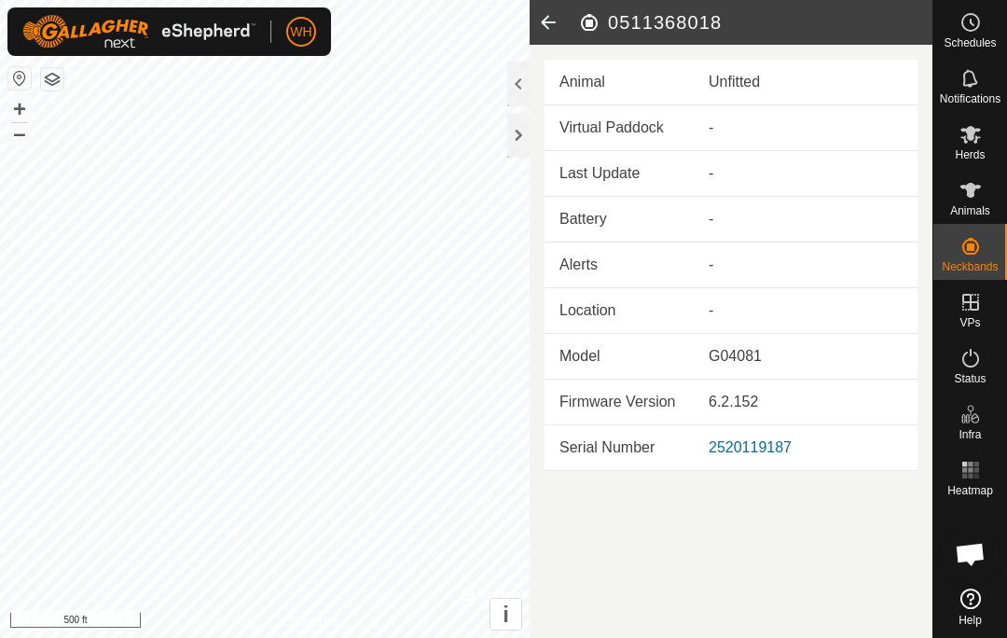
click at [595, 33] on h2 "0511368018" at bounding box center [755, 22] width 354 height 22
click at [547, 22] on icon at bounding box center [548, 22] width 37 height 45
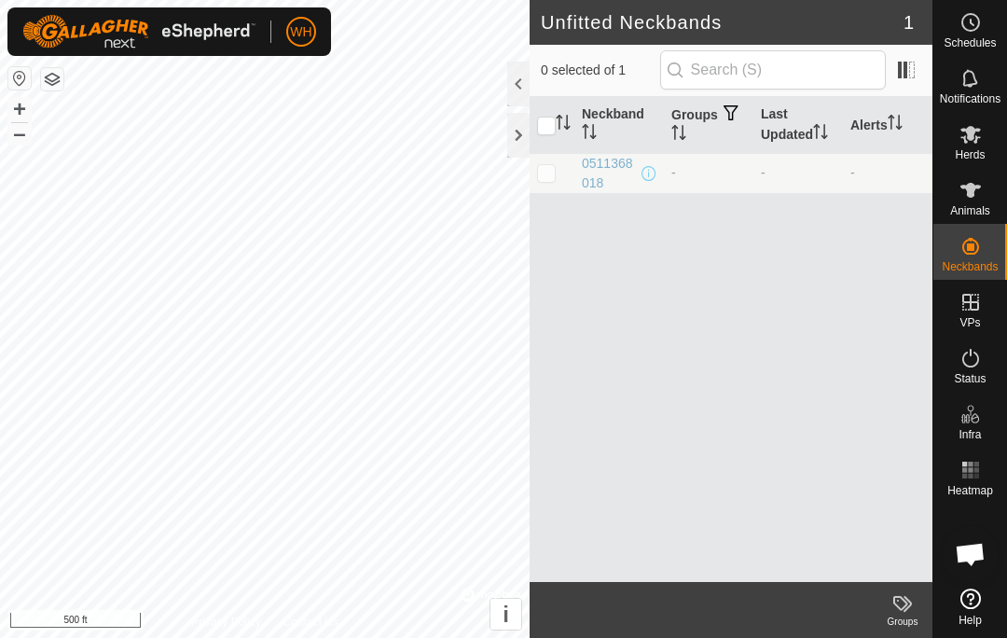
click at [546, 173] on p-checkbox at bounding box center [546, 172] width 19 height 15
checkbox input "true"
click at [976, 191] on icon at bounding box center [971, 190] width 22 height 22
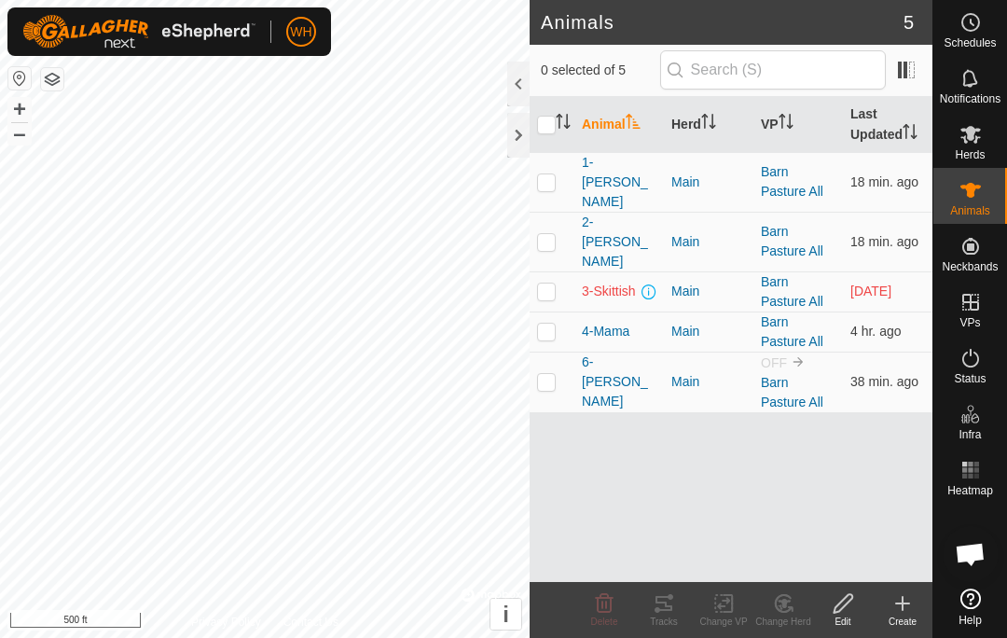
click at [781, 375] on link "Barn Pasture All" at bounding box center [792, 392] width 62 height 35
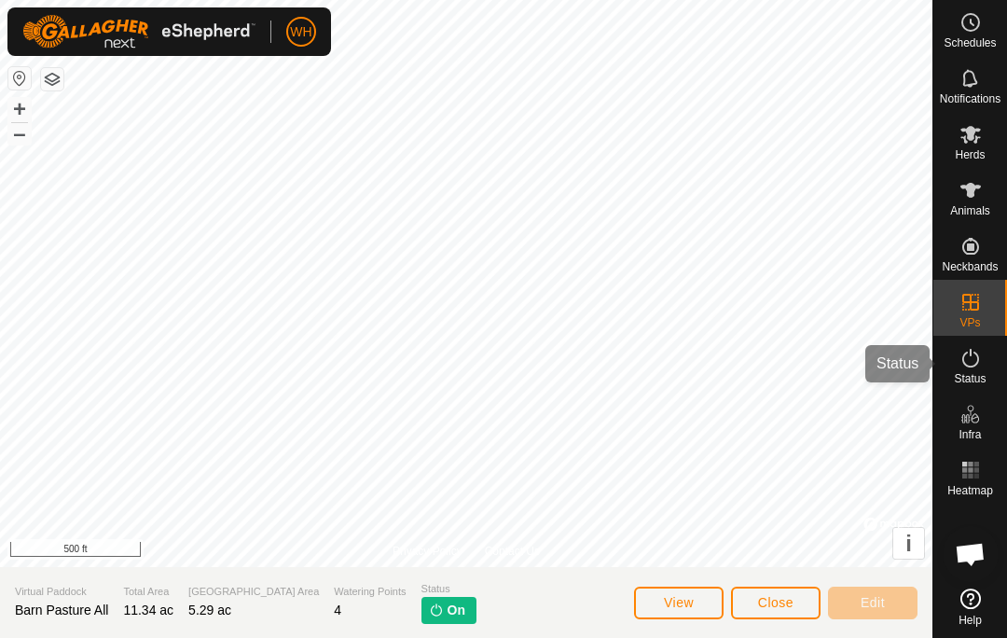
click at [976, 359] on icon at bounding box center [971, 358] width 22 height 22
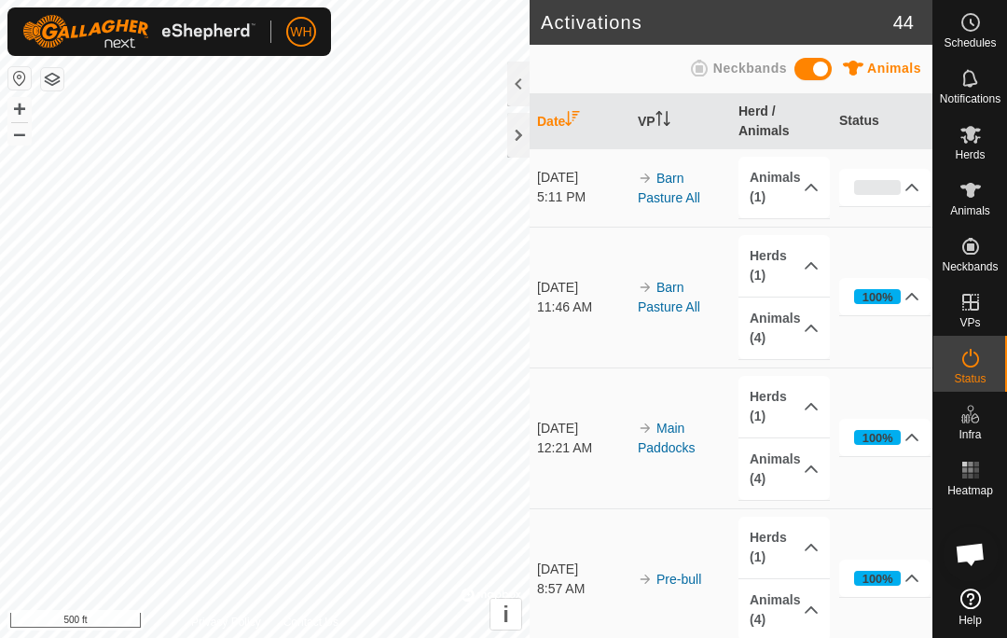
click at [786, 188] on p-accordion-header "Animals (1)" at bounding box center [784, 188] width 91 height 62
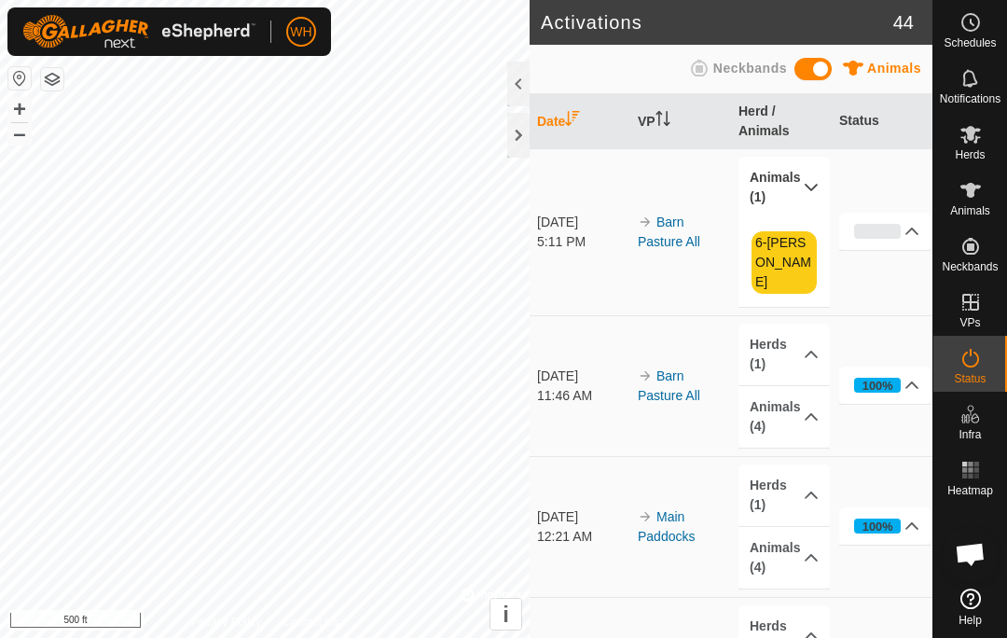
click at [791, 175] on p-accordion-header "Animals (1)" at bounding box center [784, 188] width 91 height 62
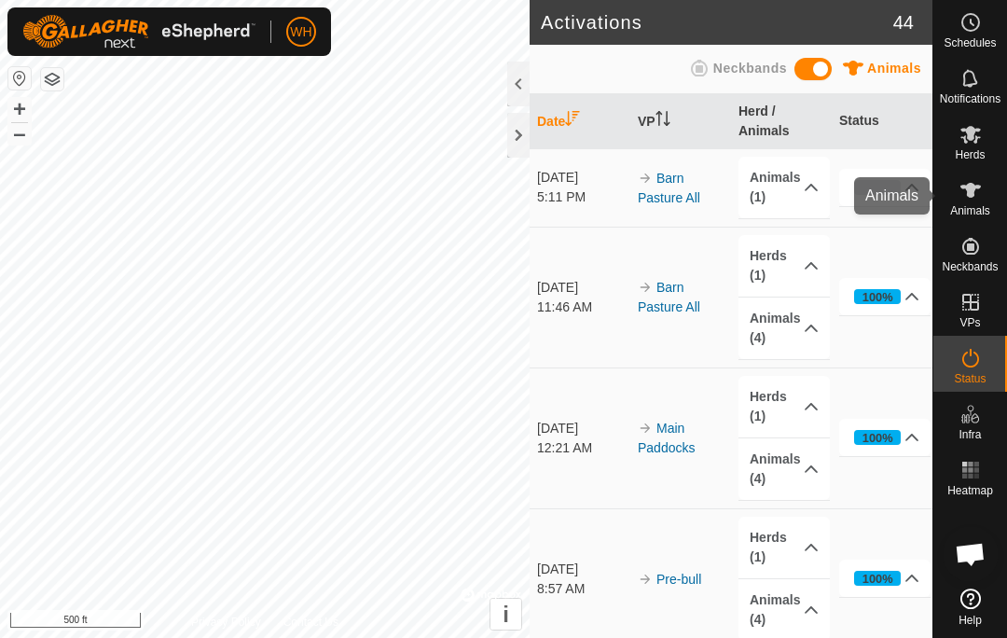
click at [974, 205] on span "Animals" at bounding box center [970, 210] width 40 height 11
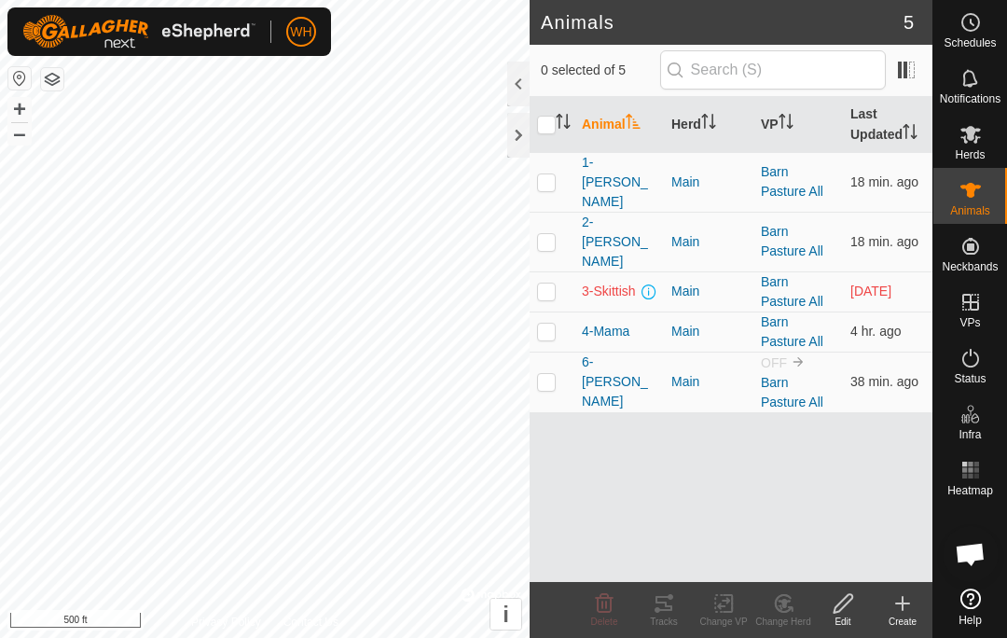
click at [546, 374] on p-checkbox at bounding box center [546, 381] width 19 height 15
checkbox input "true"
click at [721, 612] on rect at bounding box center [723, 603] width 17 height 17
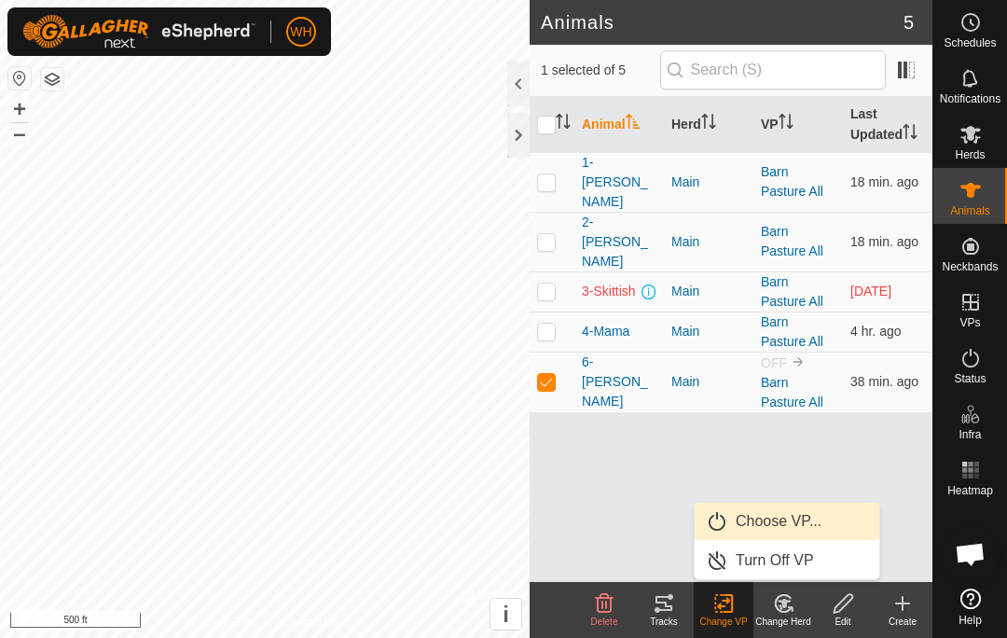
click at [783, 518] on span "Choose VP..." at bounding box center [779, 521] width 86 height 22
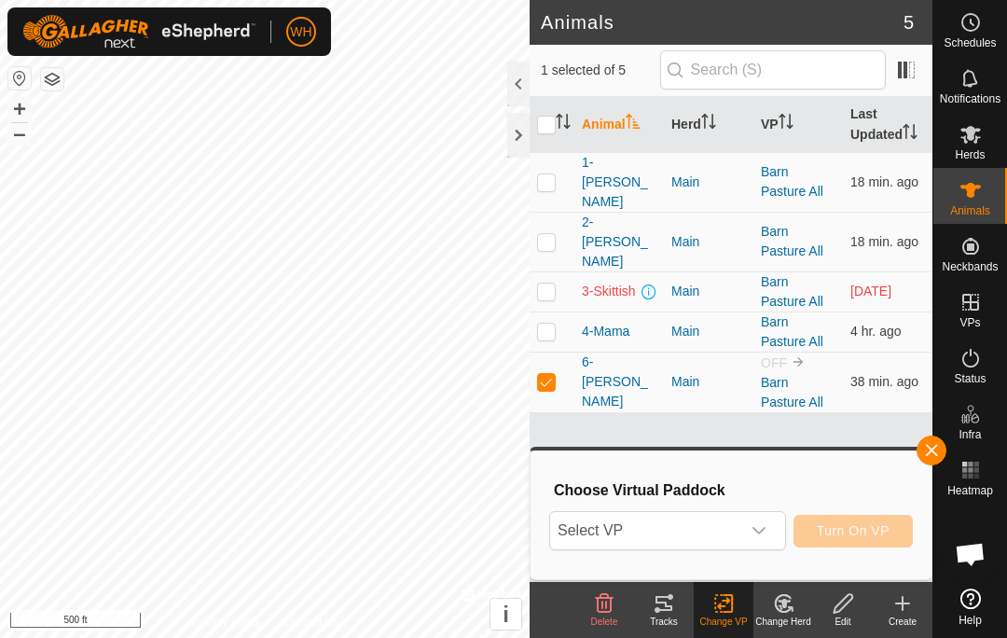
click at [768, 535] on div "dropdown trigger" at bounding box center [758, 530] width 37 height 37
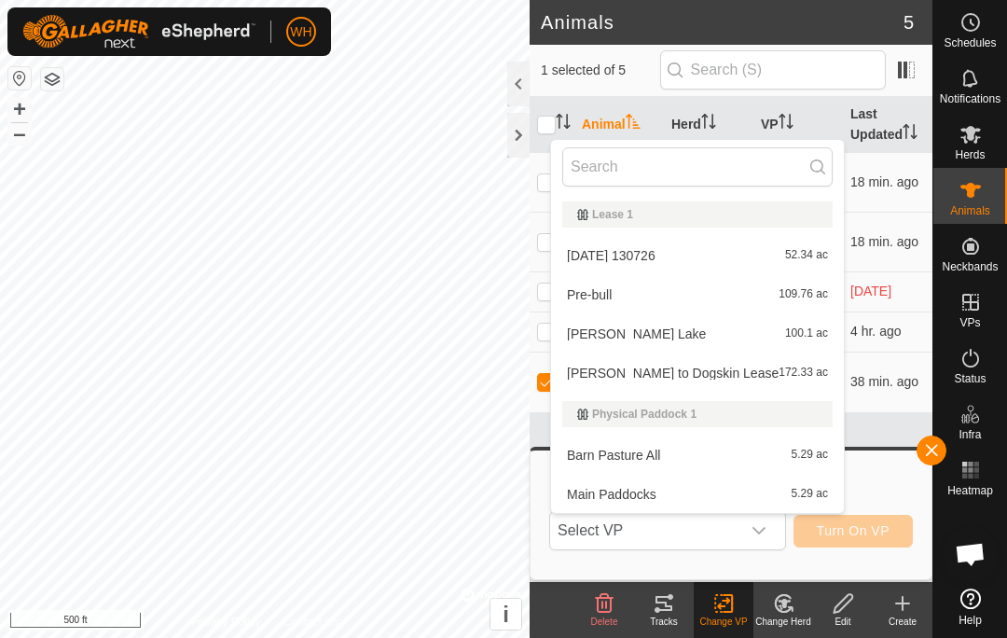
click at [645, 459] on span "Barn Pasture All" at bounding box center [613, 455] width 93 height 13
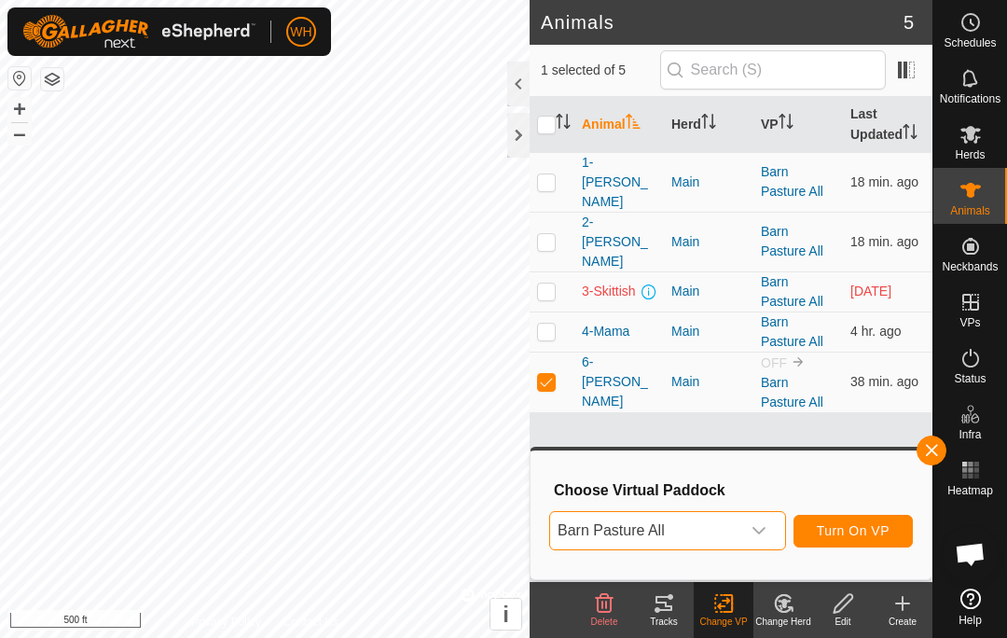
click at [858, 537] on span "Turn On VP" at bounding box center [853, 530] width 73 height 15
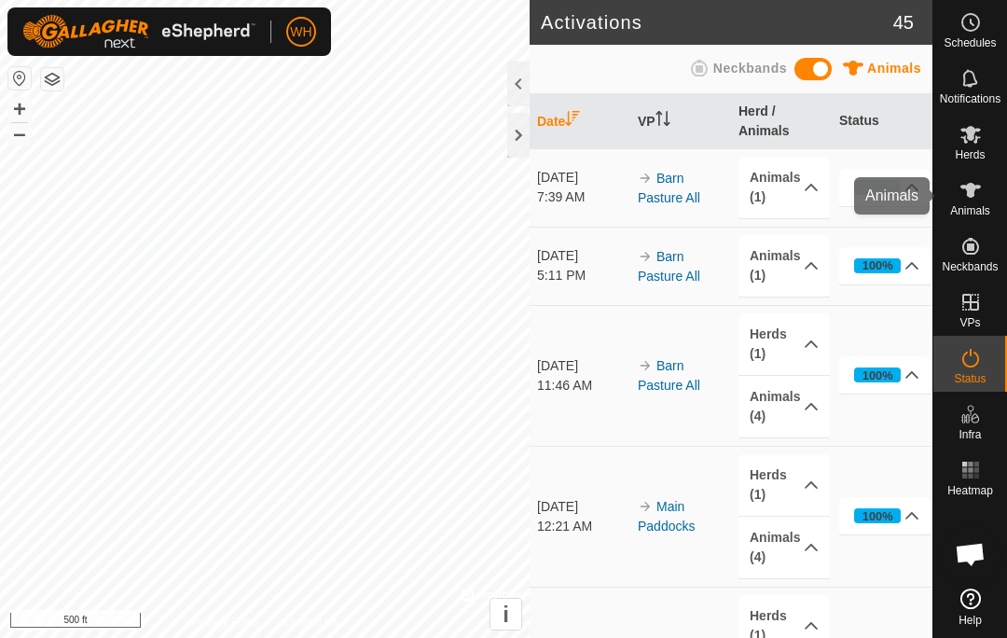
click at [960, 205] on span "Animals" at bounding box center [970, 210] width 40 height 11
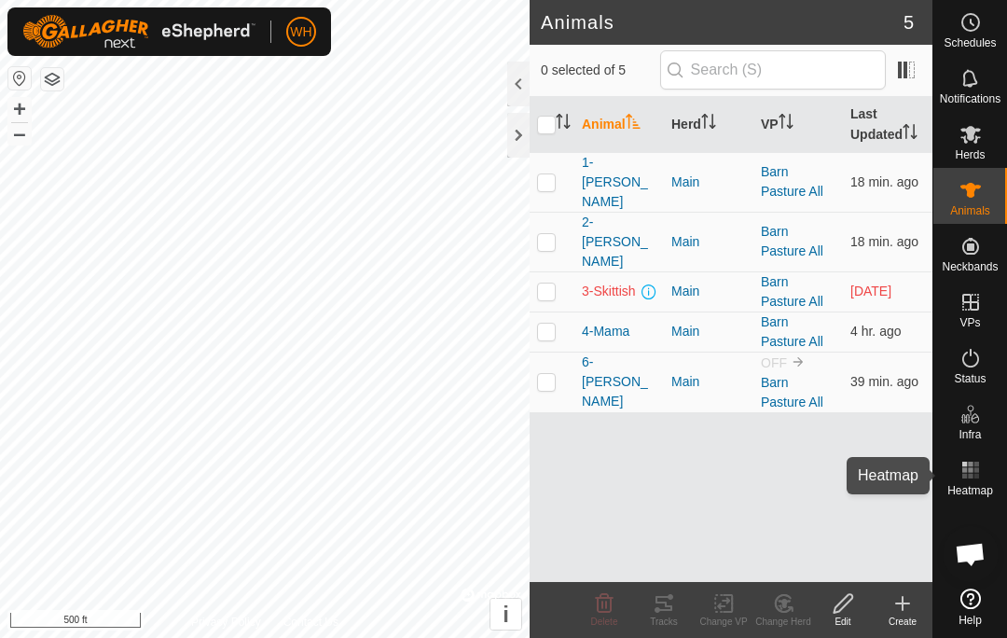
click at [968, 470] on rect at bounding box center [970, 469] width 5 height 5
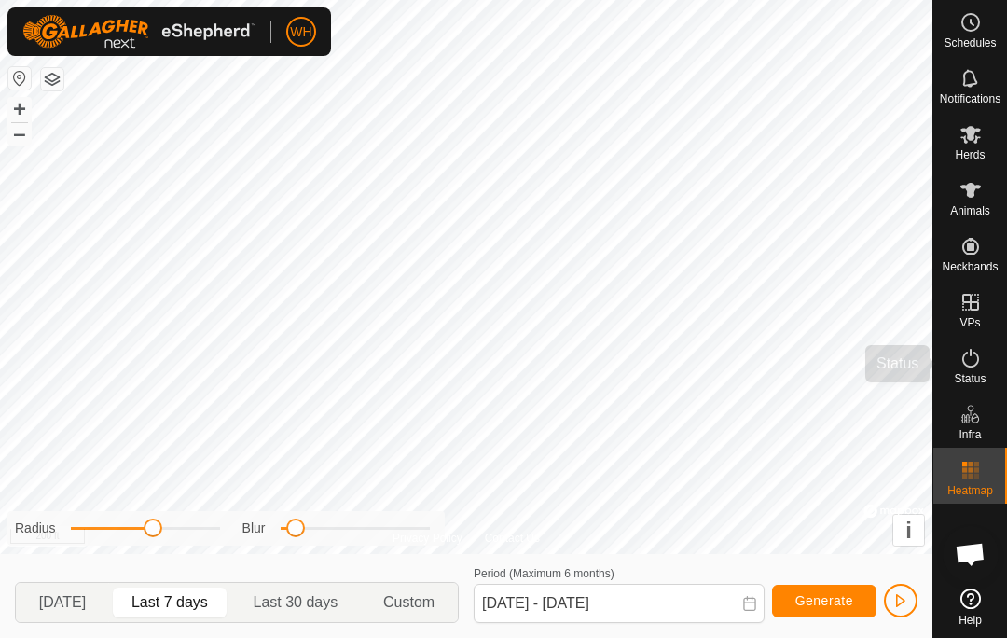
click at [961, 364] on icon at bounding box center [971, 358] width 22 height 22
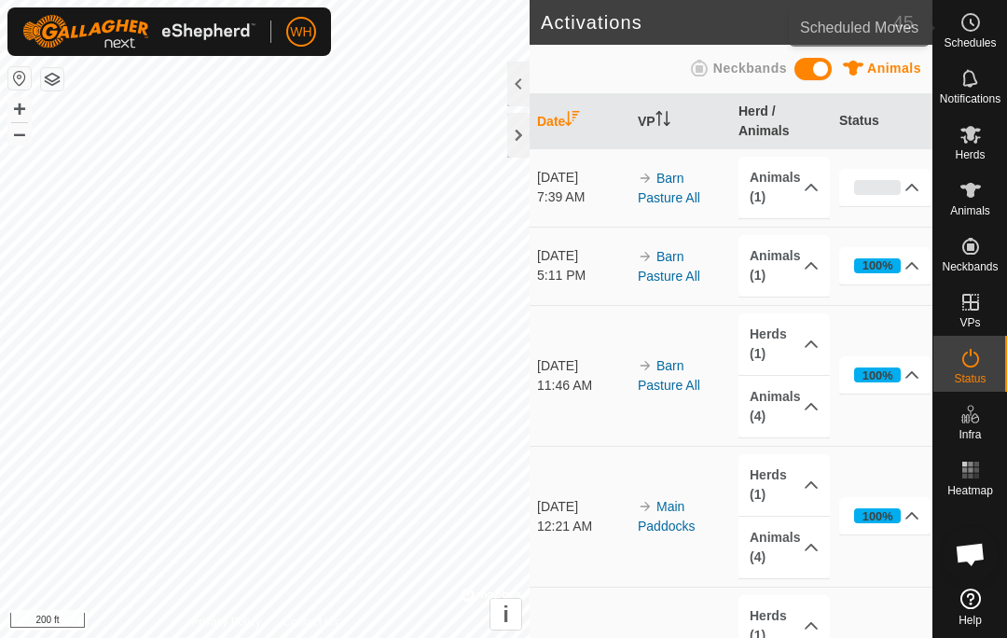
click at [970, 25] on icon at bounding box center [971, 22] width 22 height 22
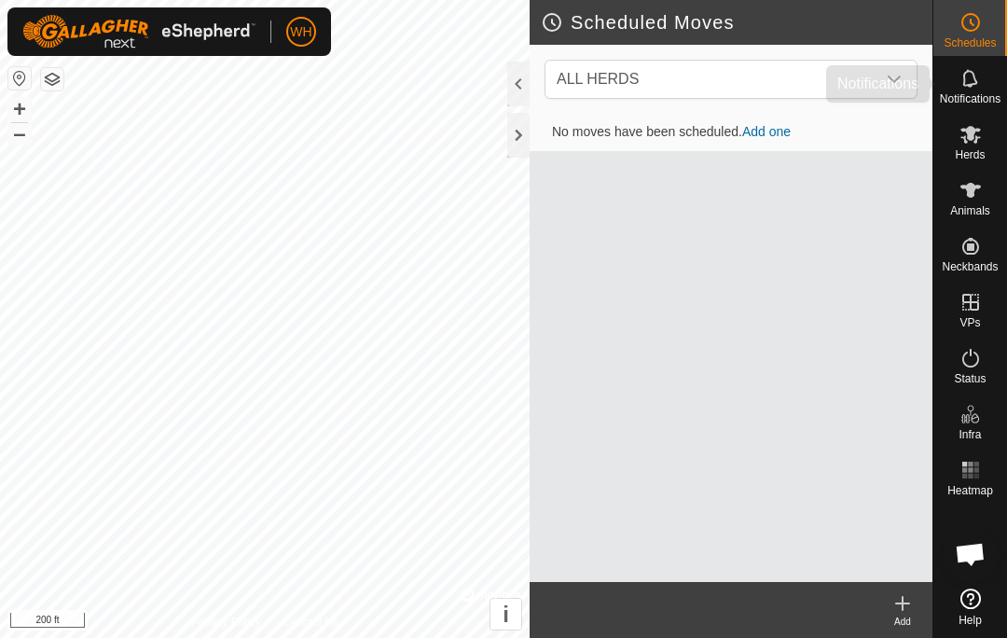
click at [970, 85] on icon at bounding box center [969, 78] width 15 height 18
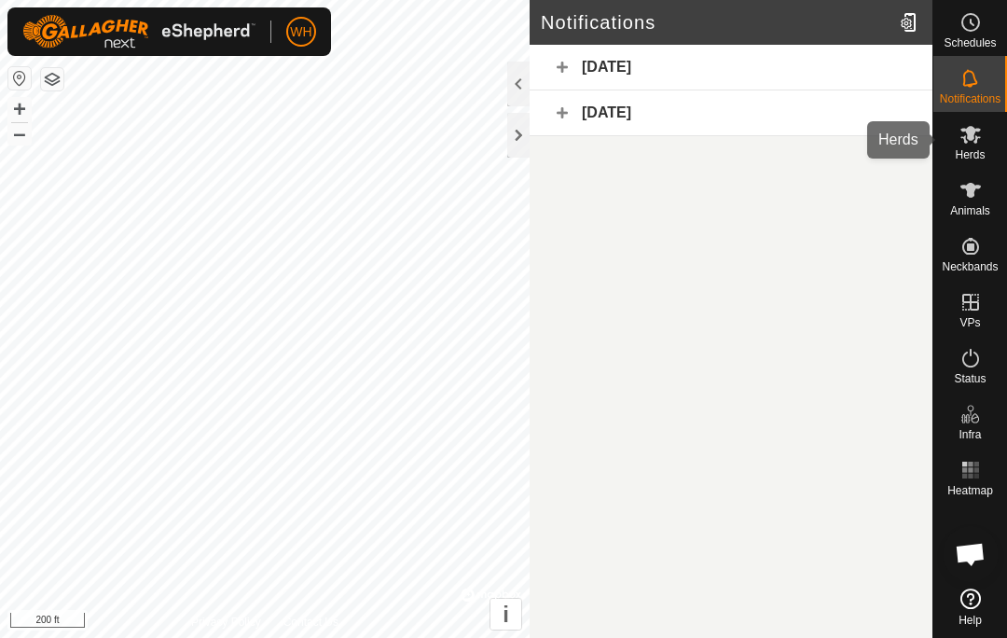
click at [968, 139] on icon at bounding box center [970, 135] width 21 height 18
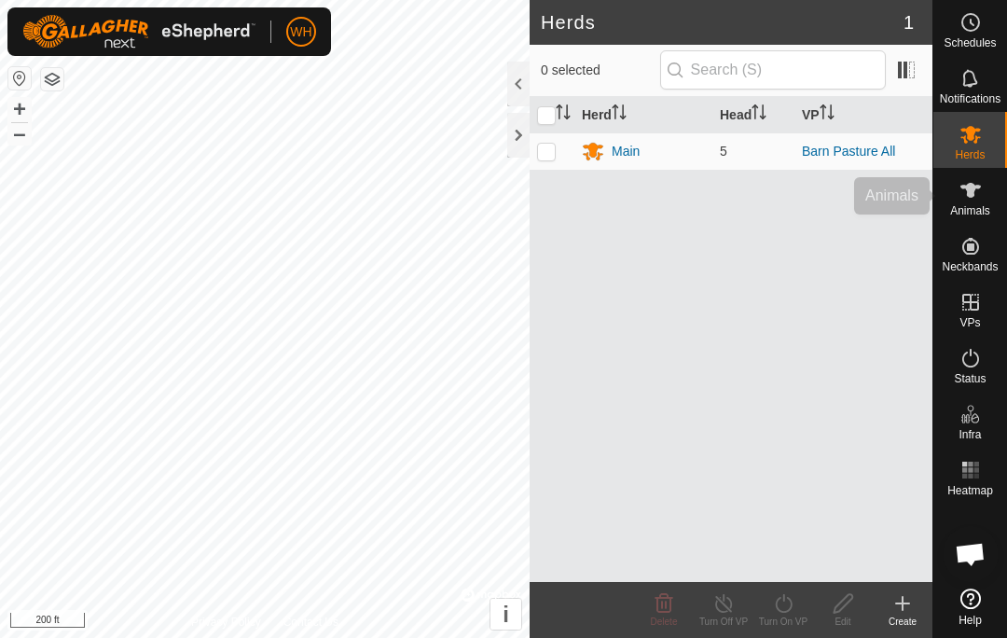
click at [974, 201] on es-animals-svg-icon at bounding box center [971, 190] width 34 height 30
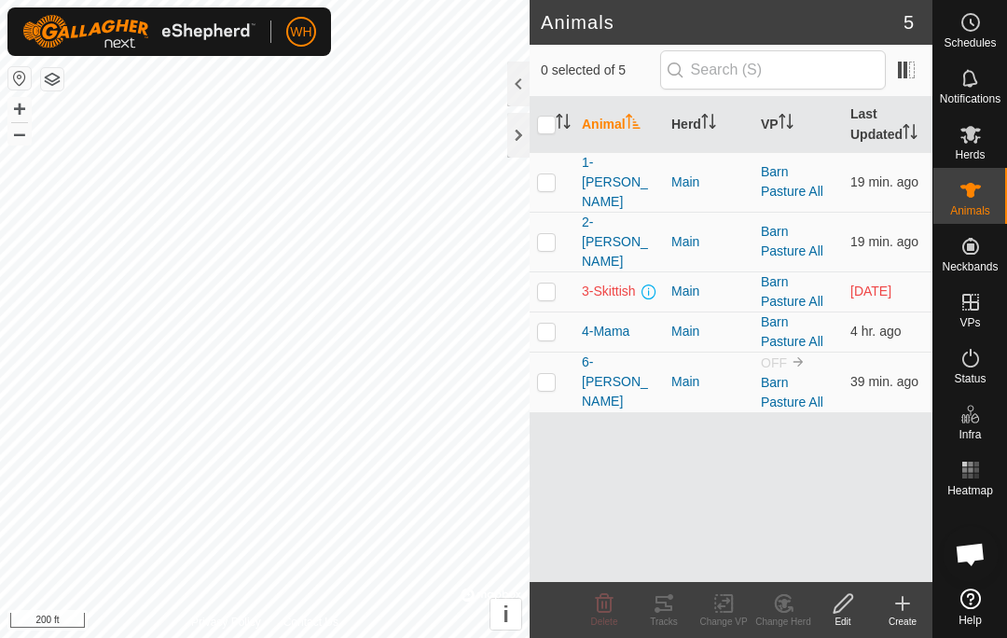
click at [549, 234] on p-checkbox at bounding box center [546, 241] width 19 height 15
checkbox input "true"
click at [670, 605] on icon at bounding box center [664, 603] width 17 height 15
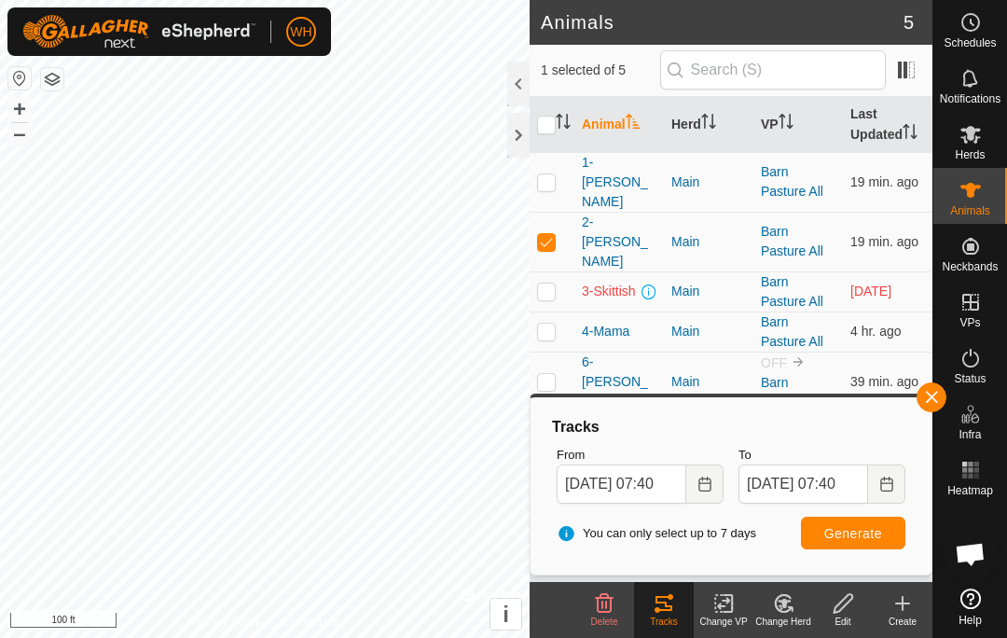
click at [934, 400] on span "button" at bounding box center [931, 397] width 15 height 15
